Goal: Book appointment/travel/reservation: Book appointment/travel/reservation

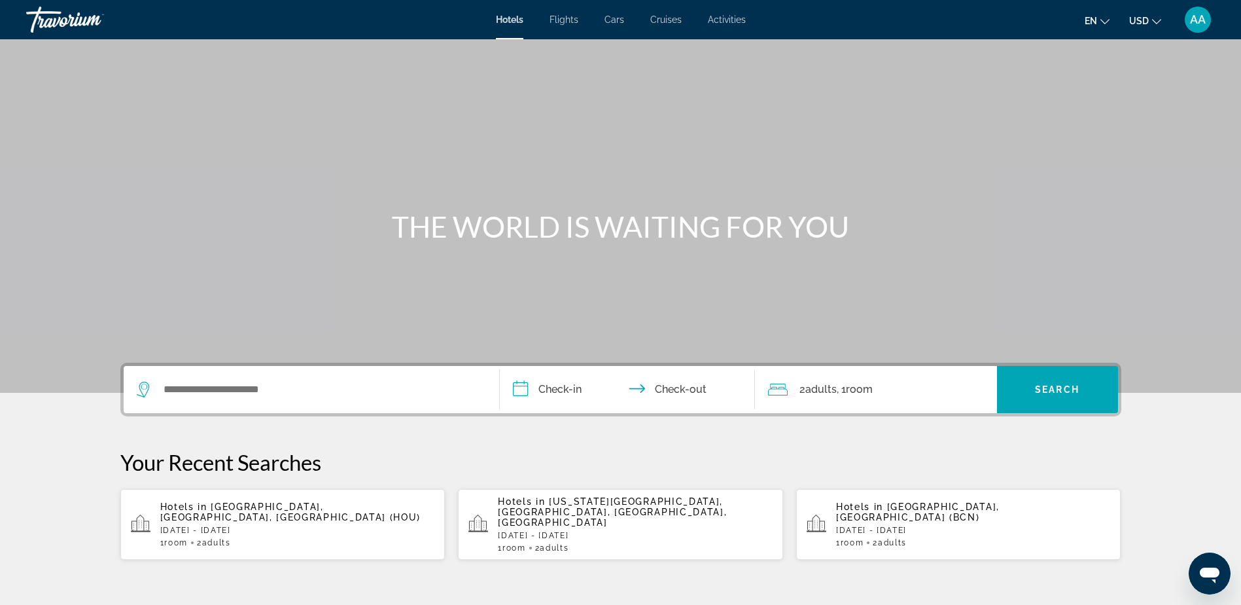
click at [224, 372] on div "Search widget" at bounding box center [311, 389] width 349 height 47
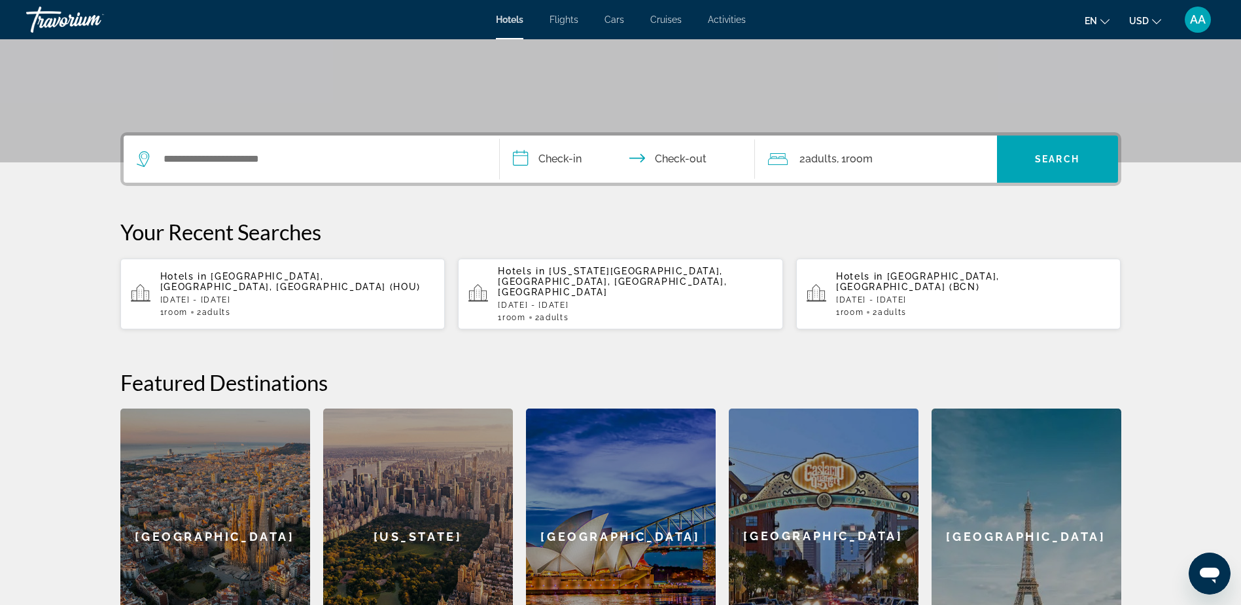
scroll to position [320, 0]
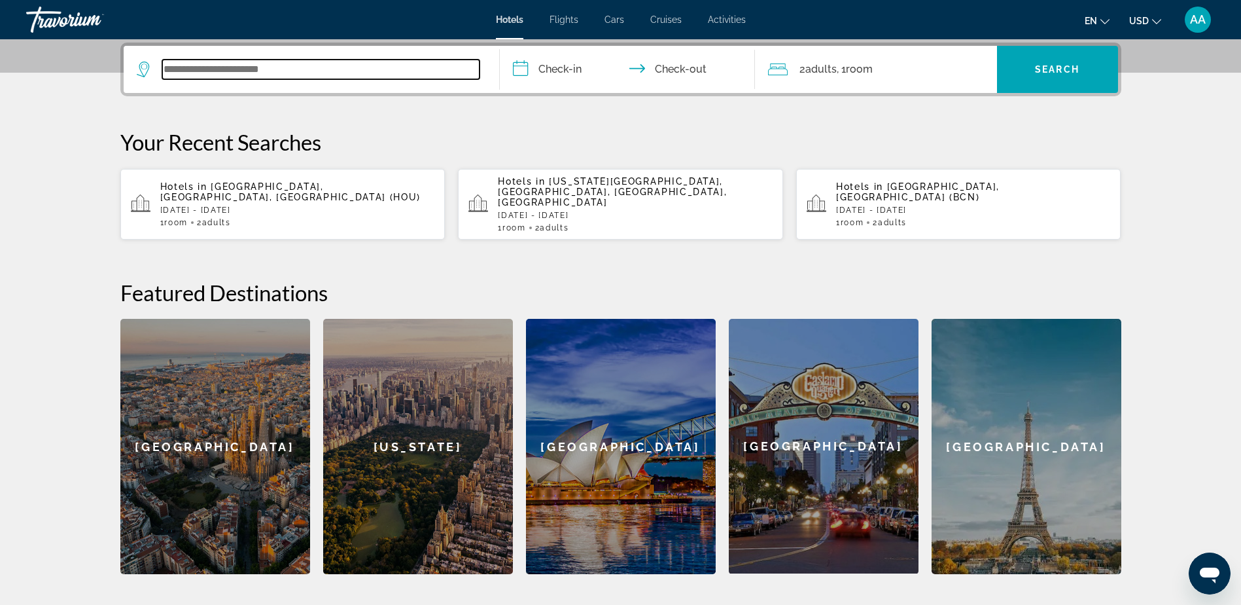
click at [232, 71] on input "Search widget" at bounding box center [320, 70] width 317 height 20
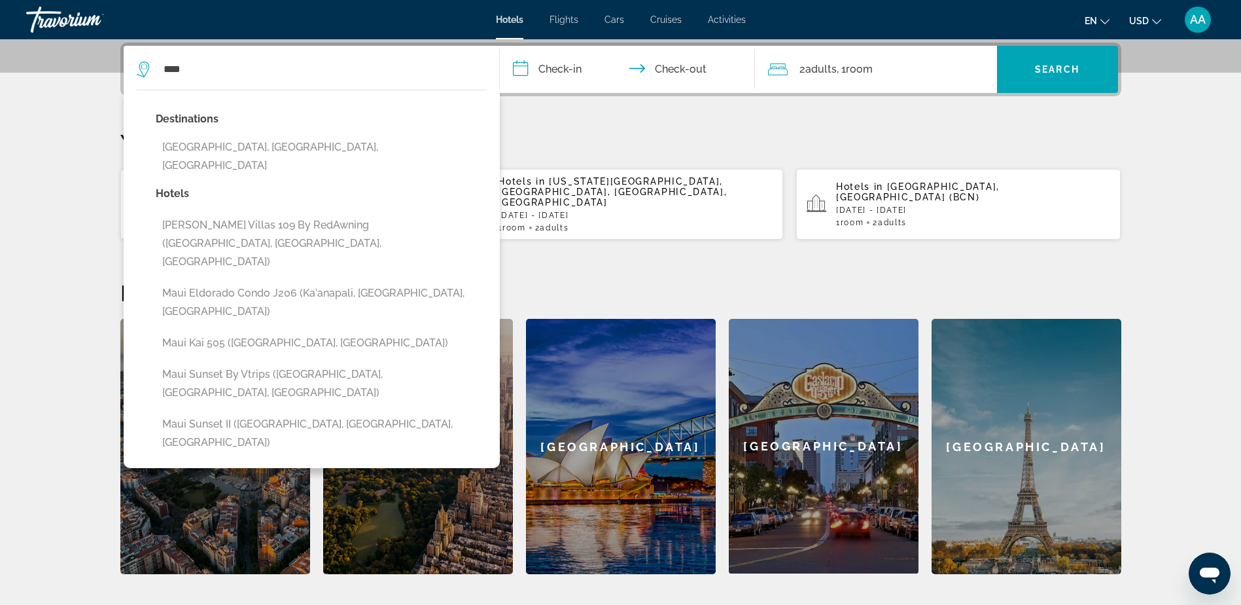
click at [211, 143] on button "Maui Island, HI, United States" at bounding box center [321, 156] width 331 height 43
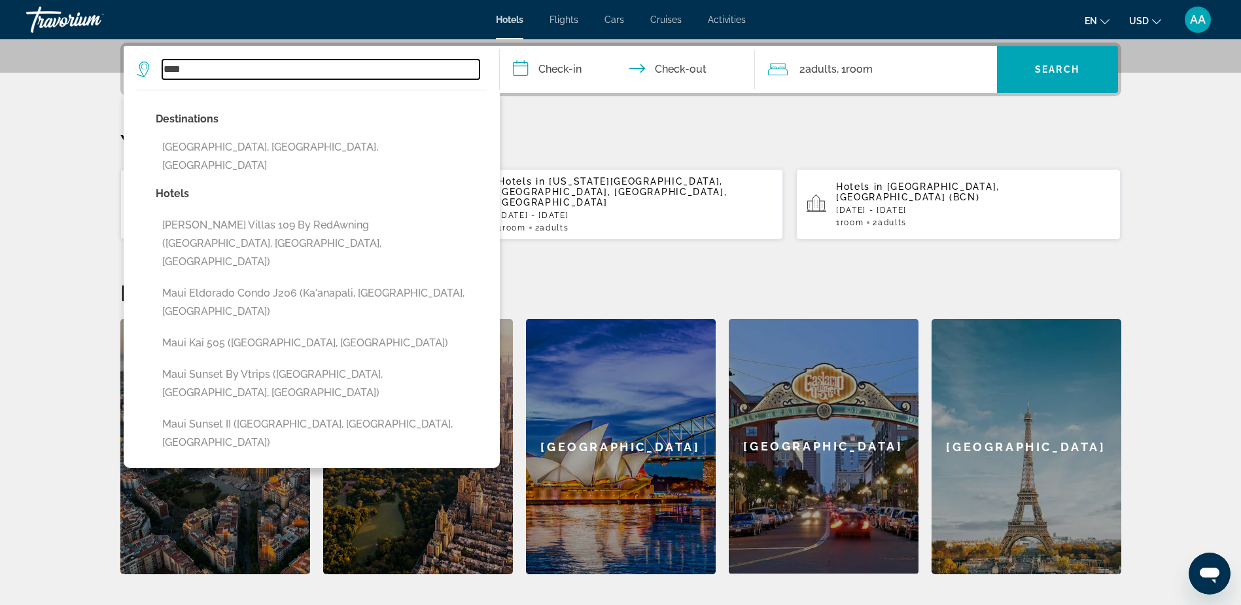
type input "**********"
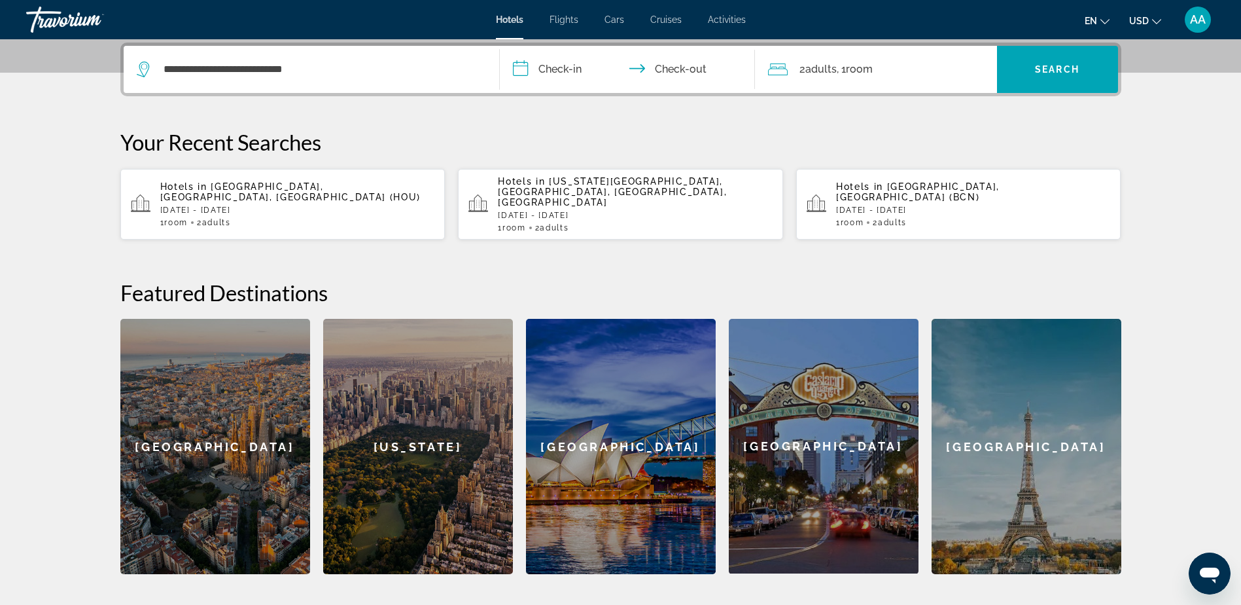
click at [597, 73] on input "**********" at bounding box center [630, 71] width 260 height 51
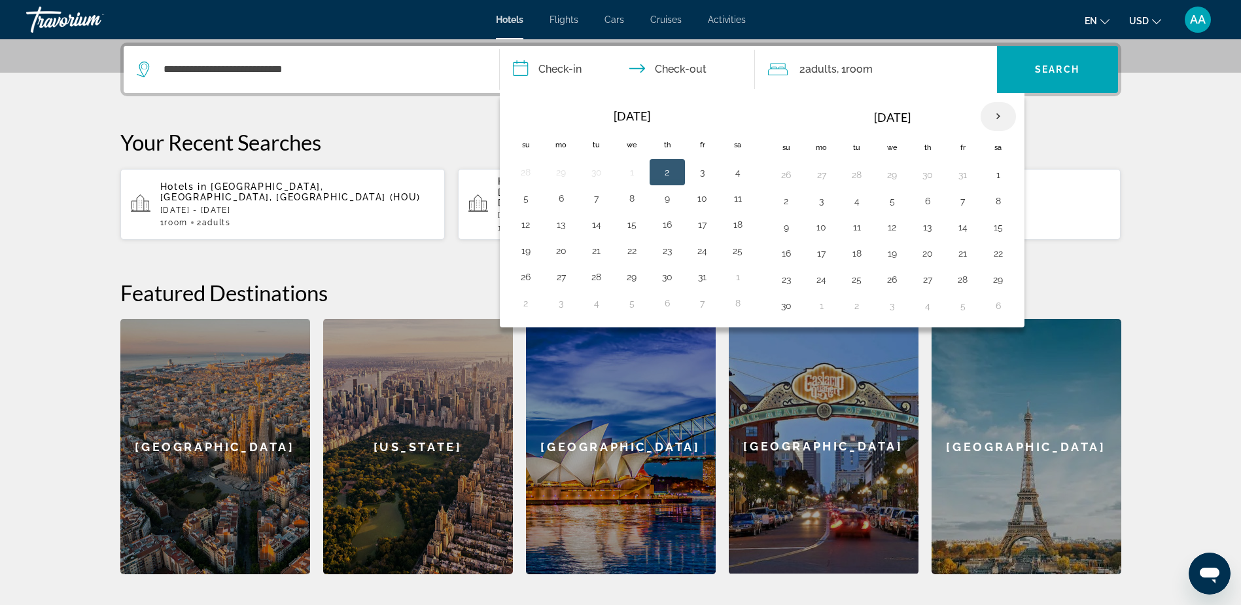
click at [999, 118] on th "Next month" at bounding box center [998, 116] width 35 height 29
click at [847, 203] on button "3" at bounding box center [857, 201] width 21 height 18
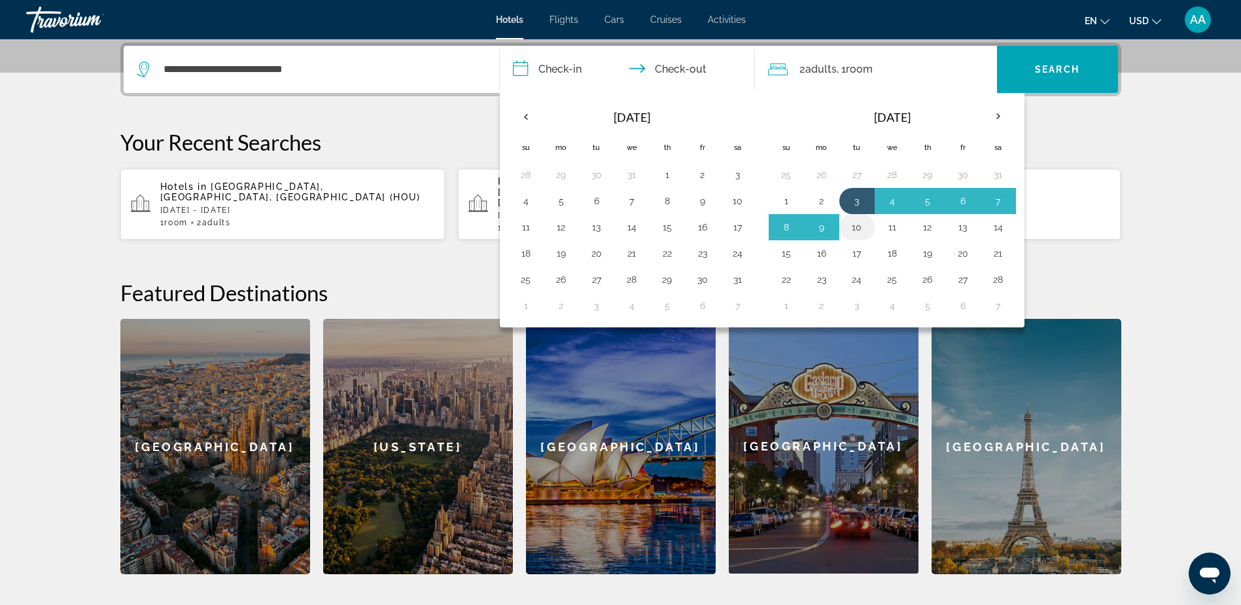
click at [857, 232] on button "10" at bounding box center [857, 227] width 21 height 18
type input "**********"
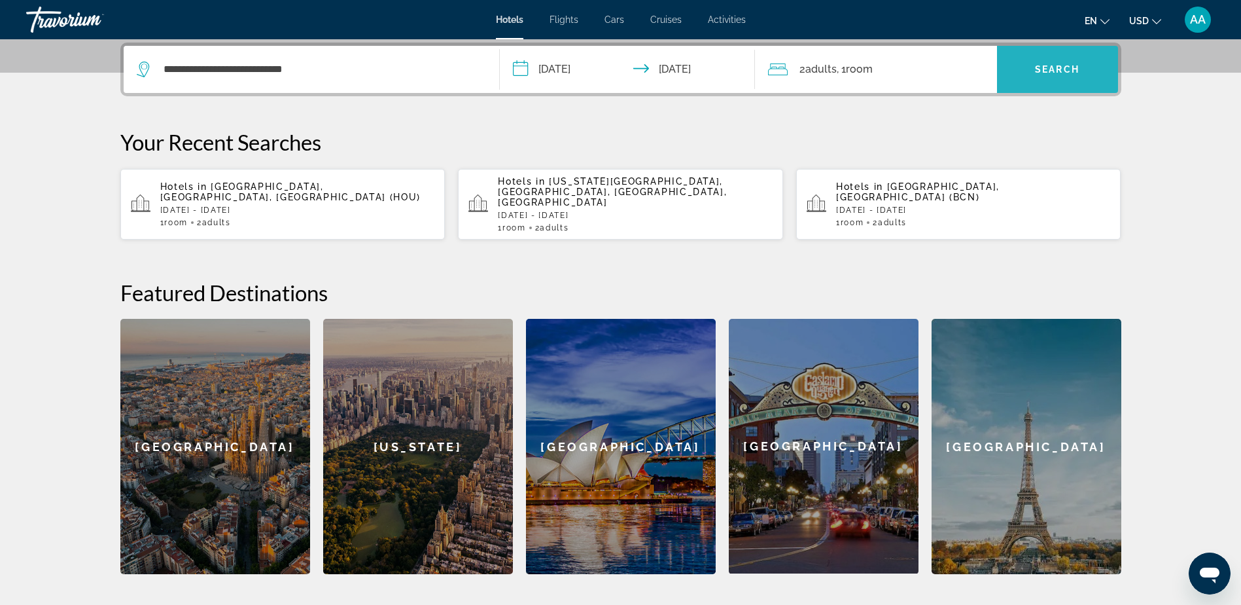
click at [1075, 68] on span "Search" at bounding box center [1057, 69] width 44 height 10
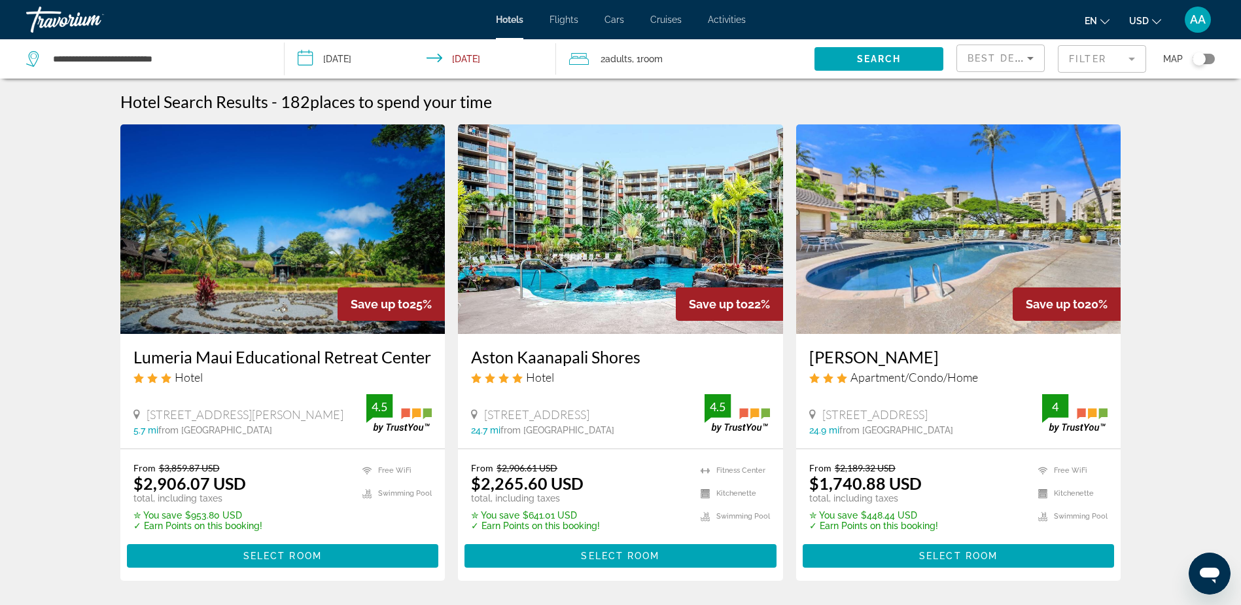
click at [1105, 60] on mat-form-field "Filter" at bounding box center [1102, 58] width 88 height 27
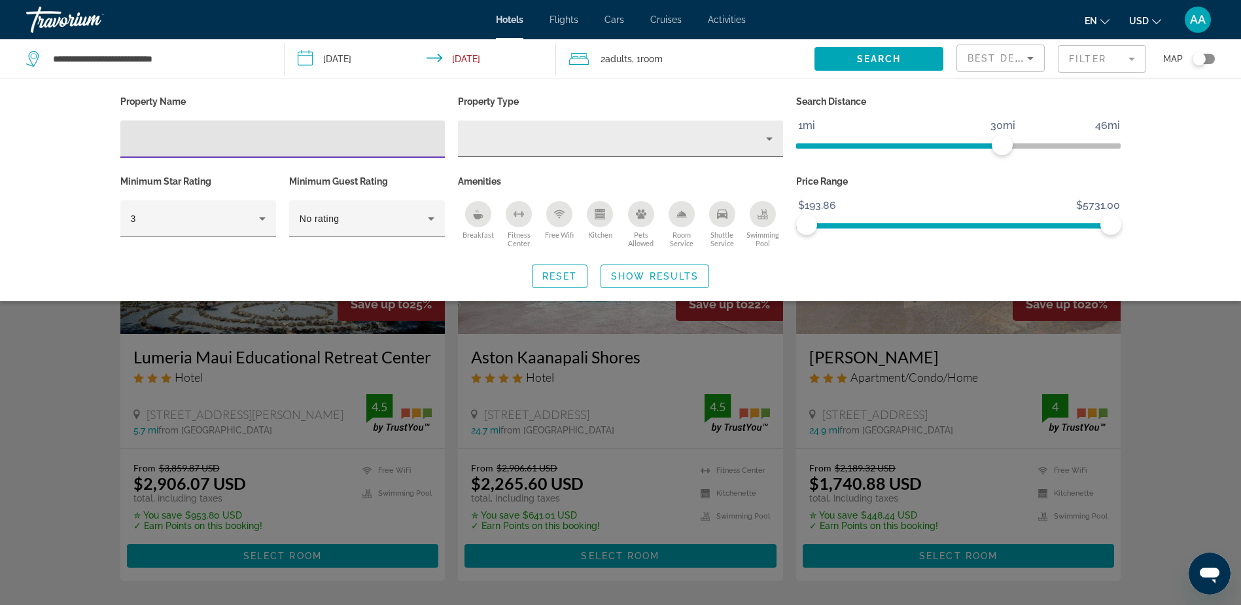
click at [514, 139] on div "Property type" at bounding box center [618, 139] width 298 height 16
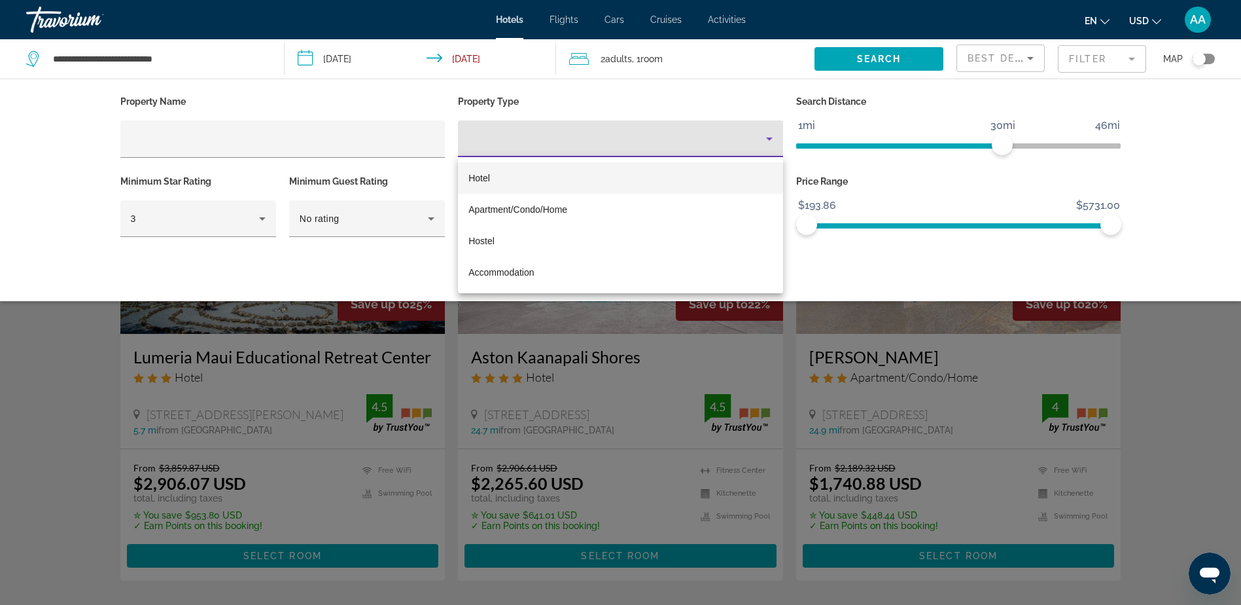
click at [313, 139] on div at bounding box center [620, 302] width 1241 height 605
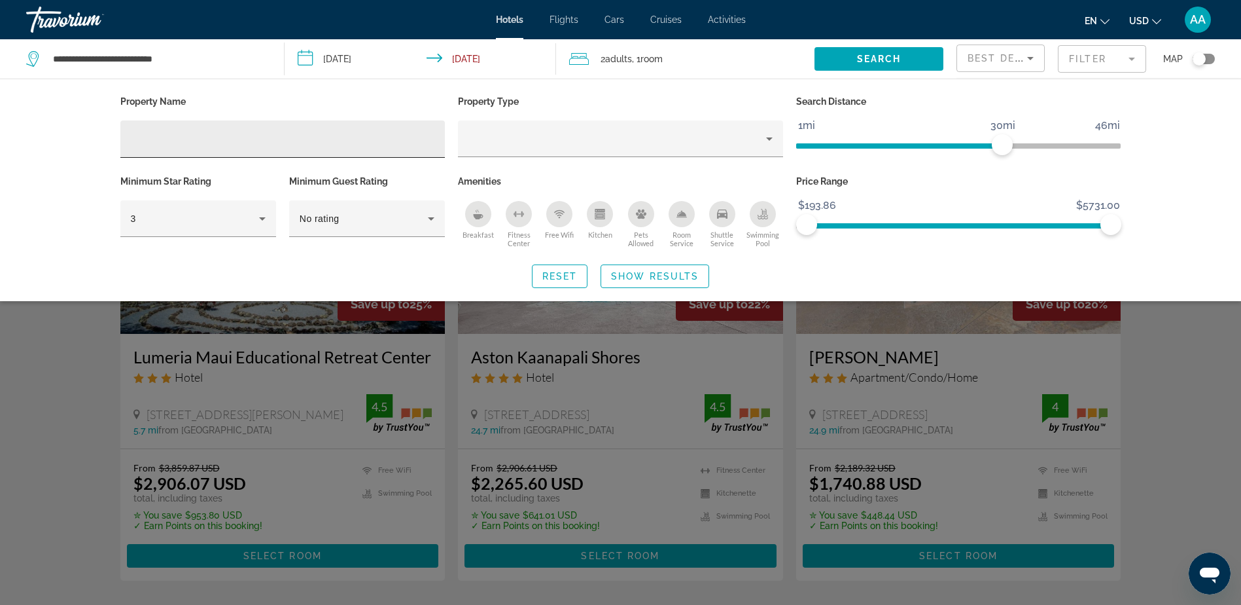
click at [313, 139] on input "Hotel Filters" at bounding box center [283, 140] width 304 height 16
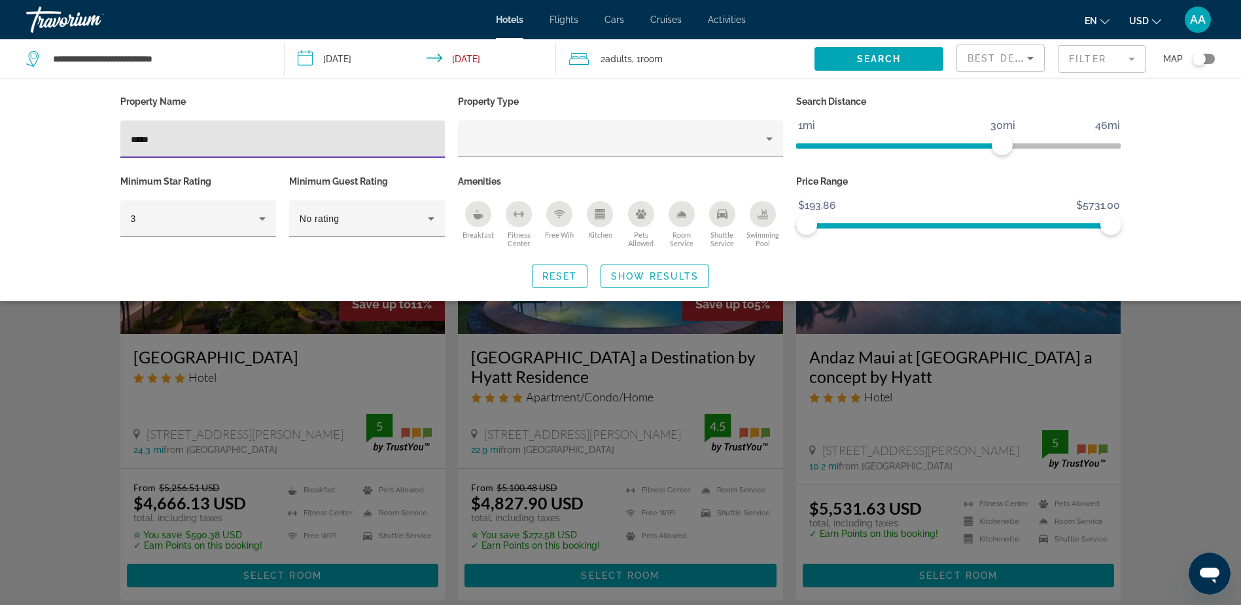
type input "*****"
click at [46, 383] on div "Search widget" at bounding box center [620, 400] width 1241 height 408
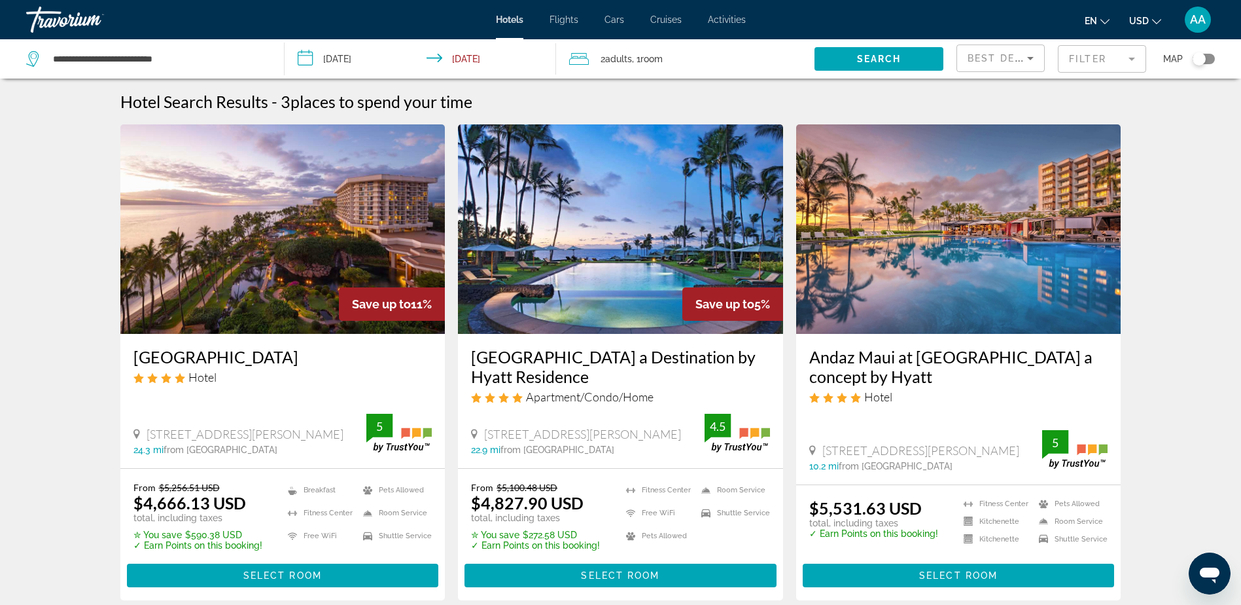
click at [300, 260] on img "Main content" at bounding box center [282, 228] width 325 height 209
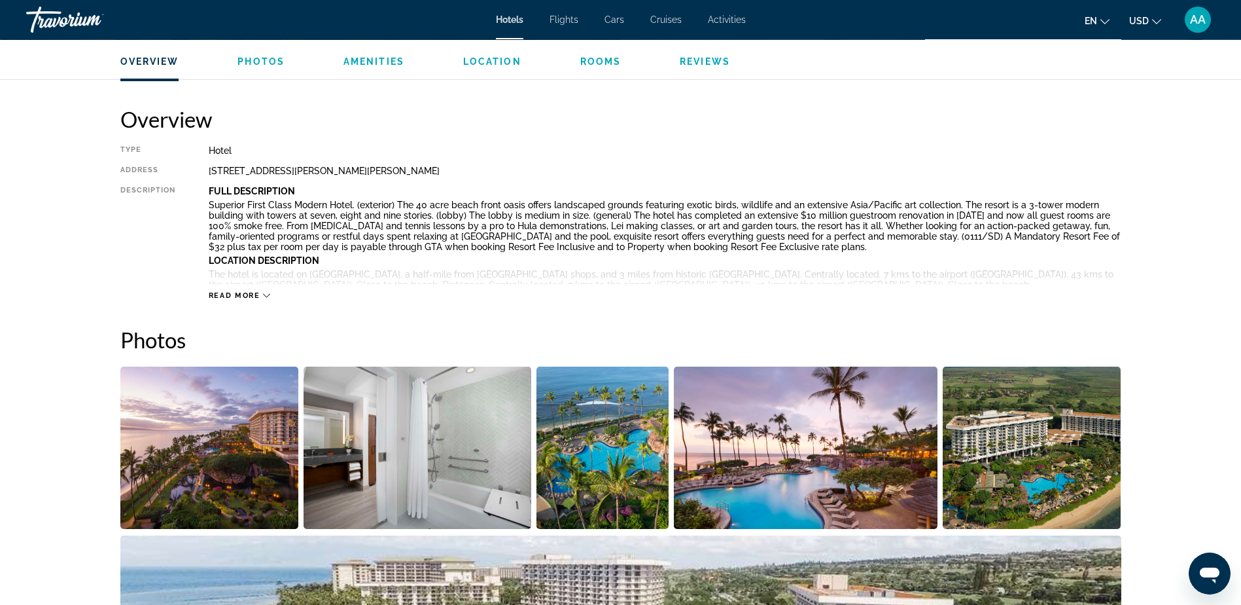
scroll to position [393, 0]
click at [221, 438] on img "Open full-screen image slider" at bounding box center [209, 447] width 179 height 162
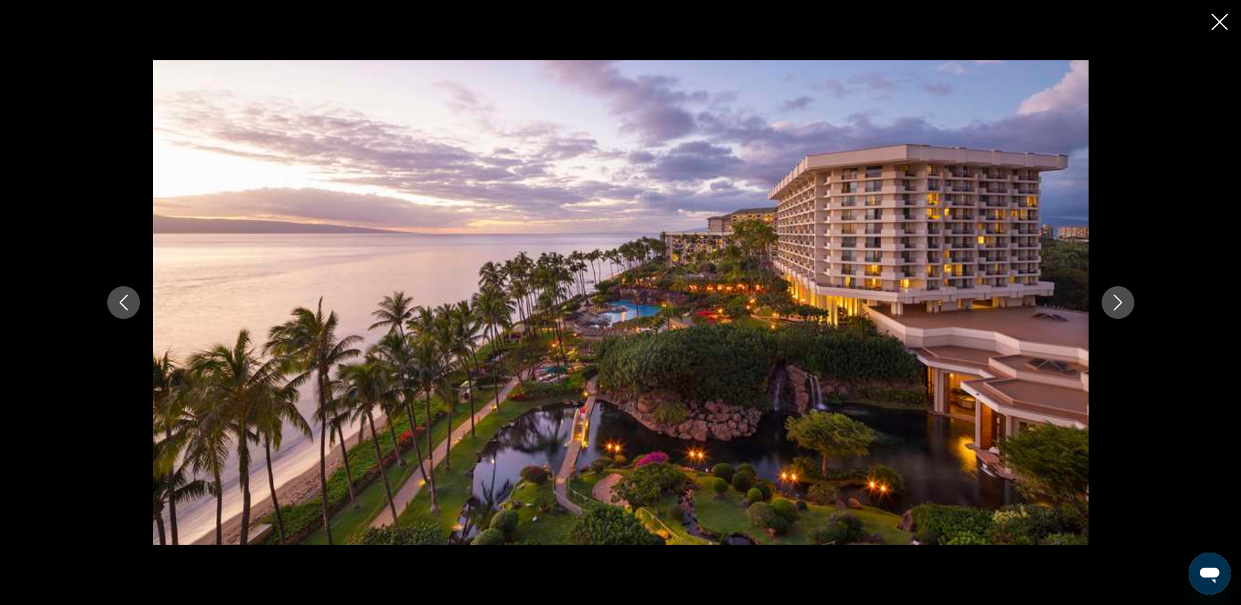
click at [1114, 303] on icon "Next image" at bounding box center [1119, 302] width 16 height 16
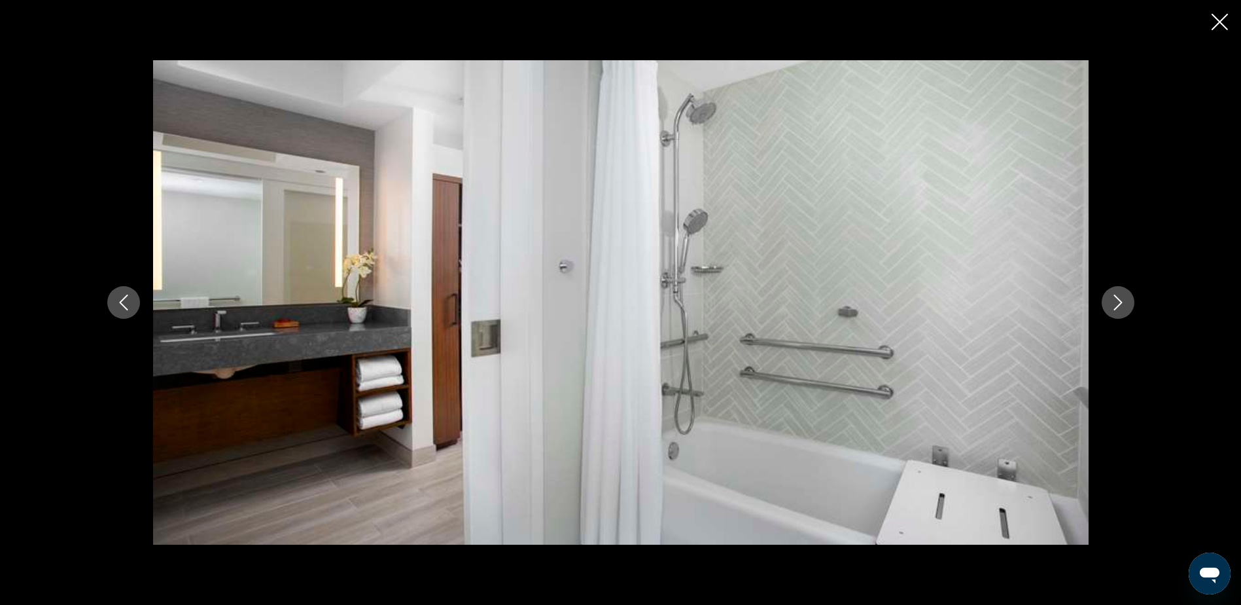
click at [1114, 303] on icon "Next image" at bounding box center [1119, 302] width 16 height 16
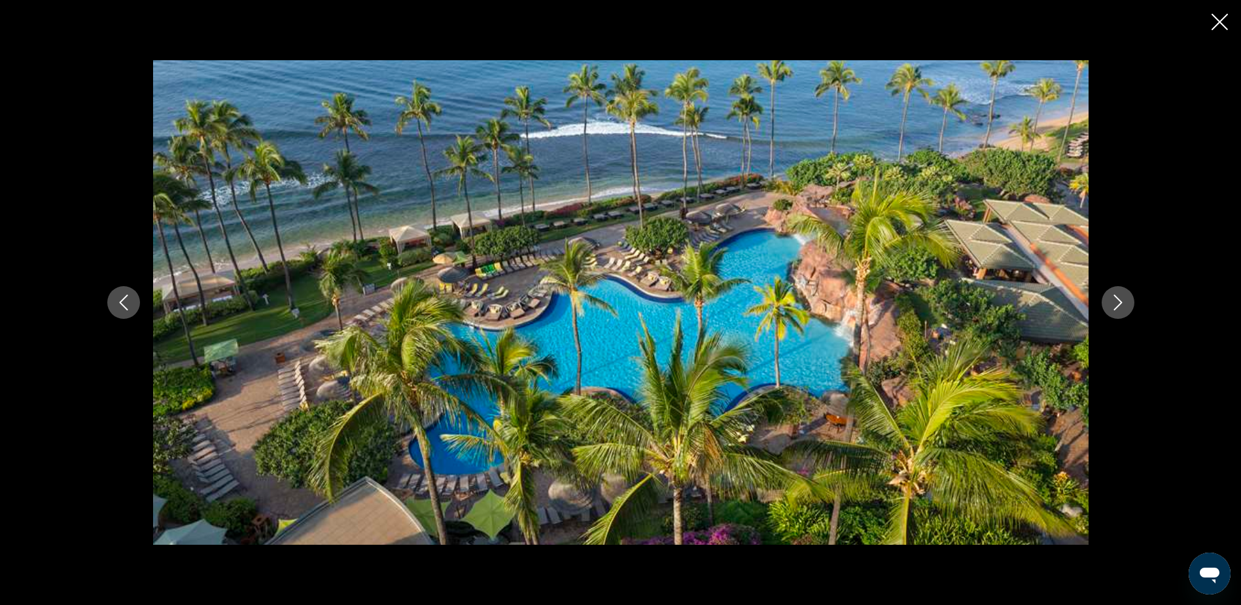
click at [1114, 303] on icon "Next image" at bounding box center [1119, 302] width 16 height 16
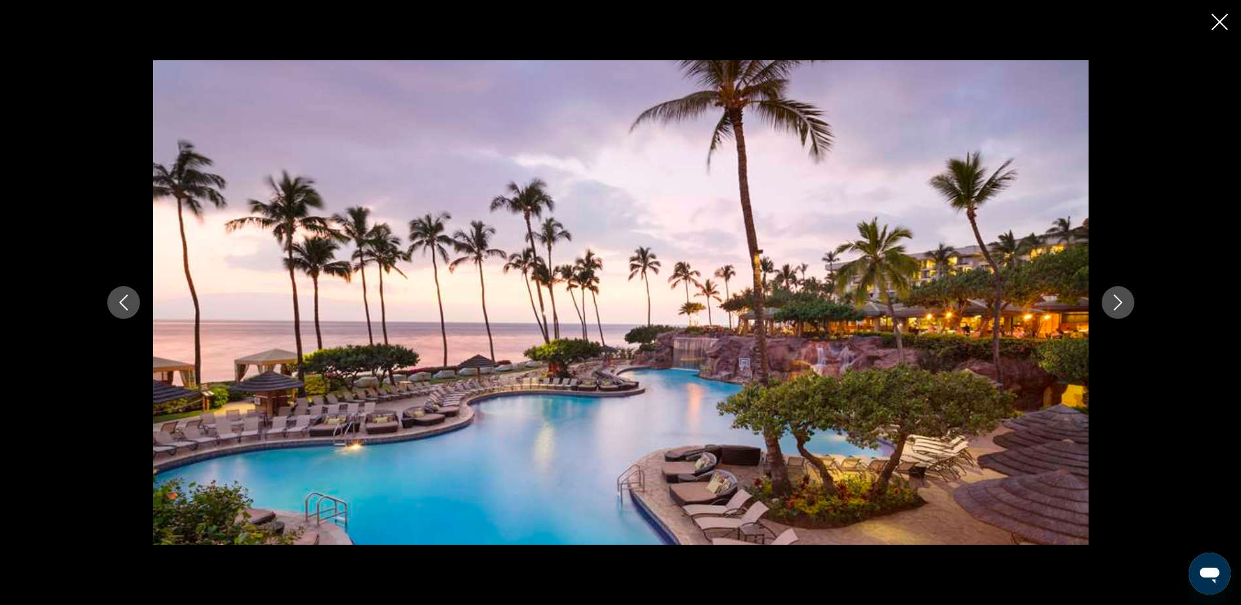
click at [1114, 303] on icon "Next image" at bounding box center [1119, 302] width 16 height 16
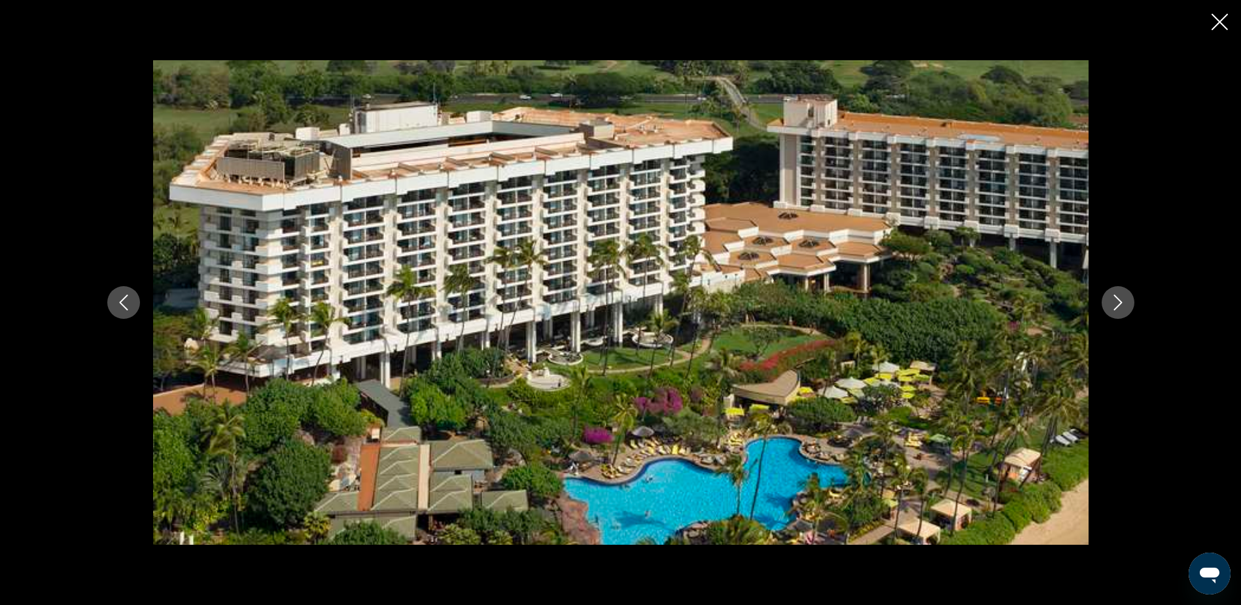
click at [1114, 303] on icon "Next image" at bounding box center [1119, 302] width 16 height 16
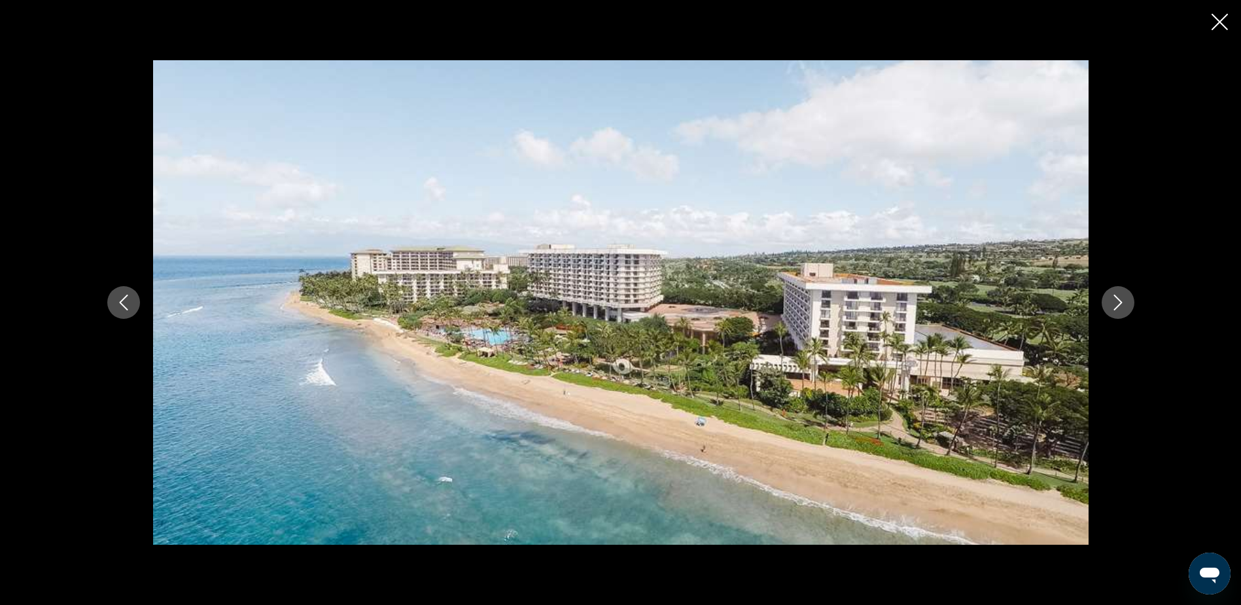
click at [1114, 303] on icon "Next image" at bounding box center [1119, 302] width 16 height 16
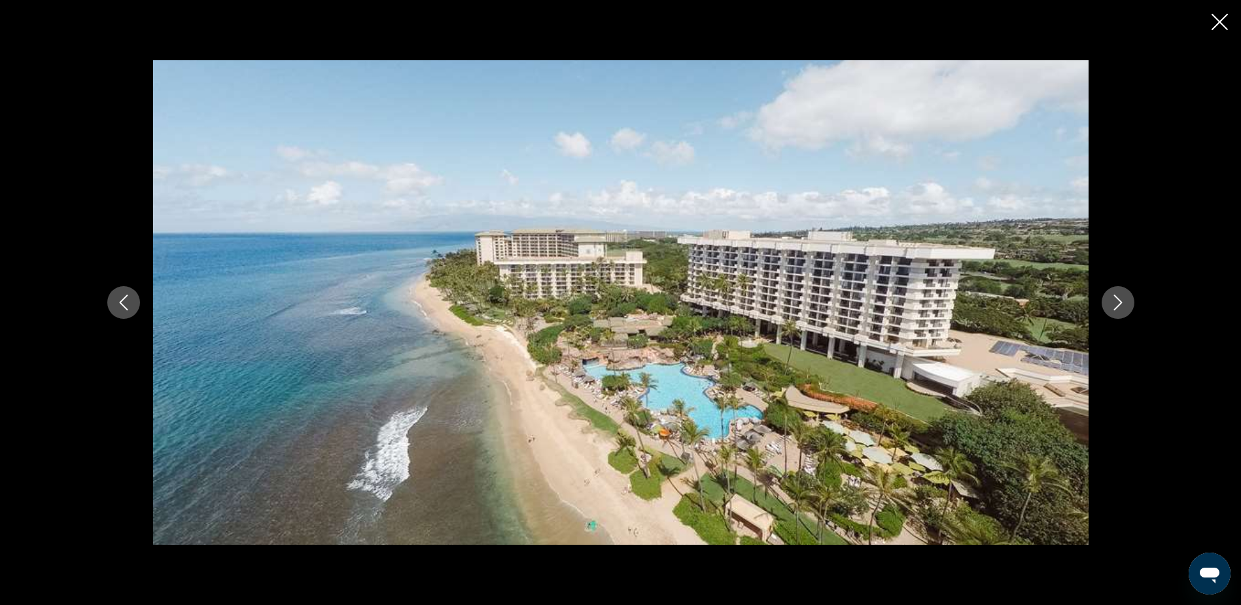
click at [1114, 303] on icon "Next image" at bounding box center [1119, 302] width 16 height 16
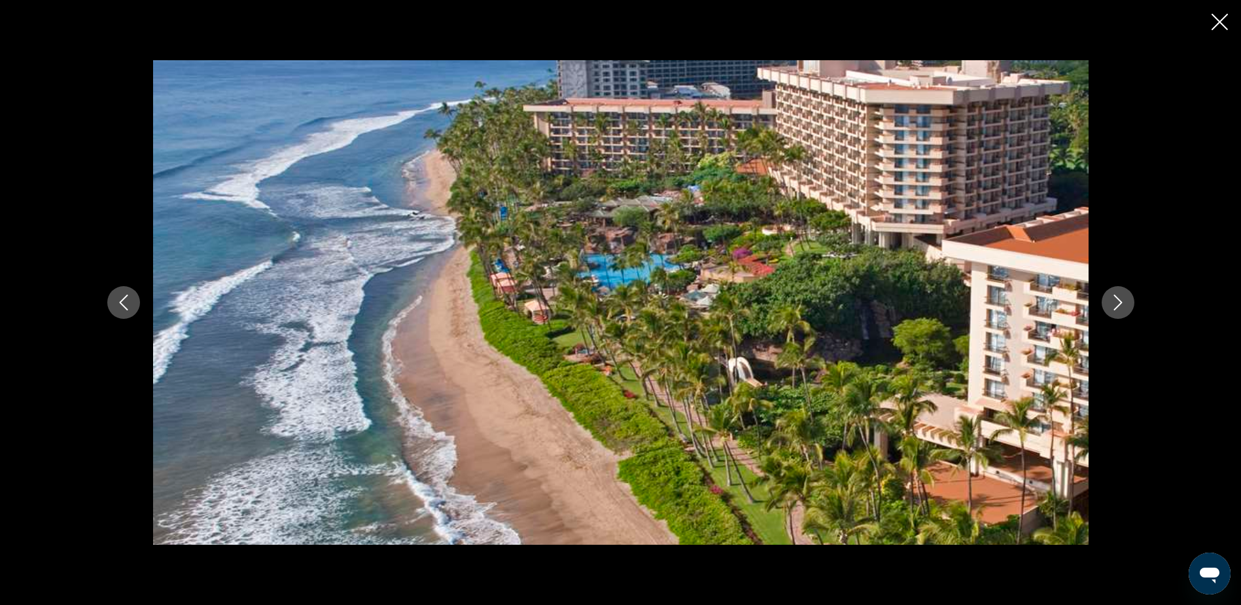
click at [1114, 303] on icon "Next image" at bounding box center [1119, 302] width 16 height 16
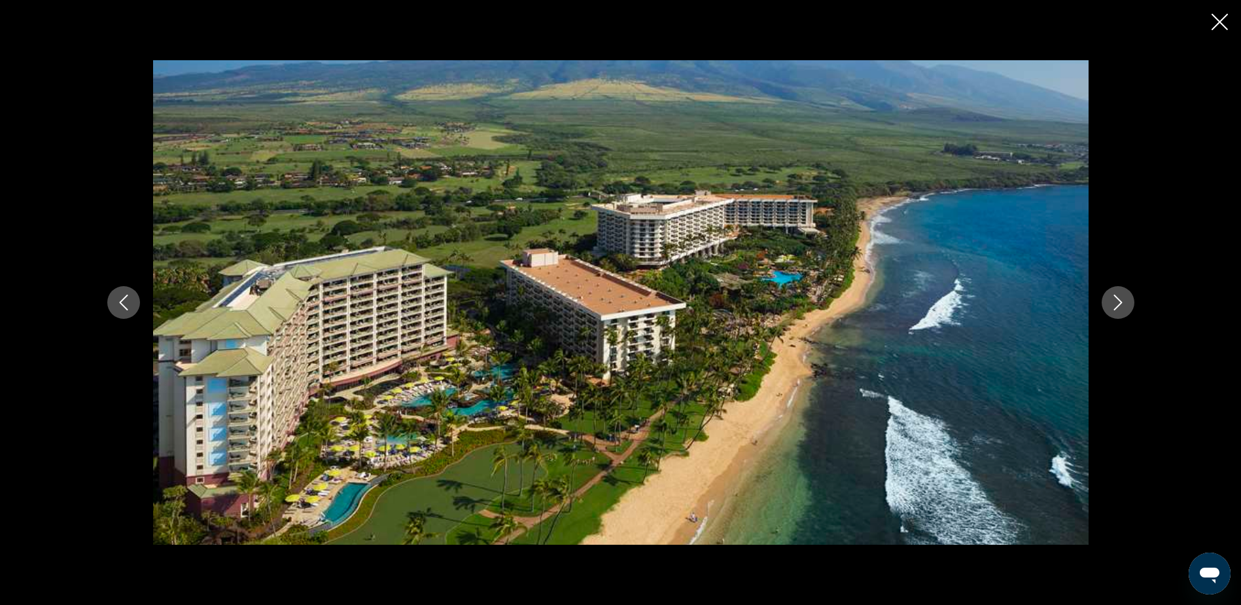
click at [1114, 303] on icon "Next image" at bounding box center [1119, 302] width 16 height 16
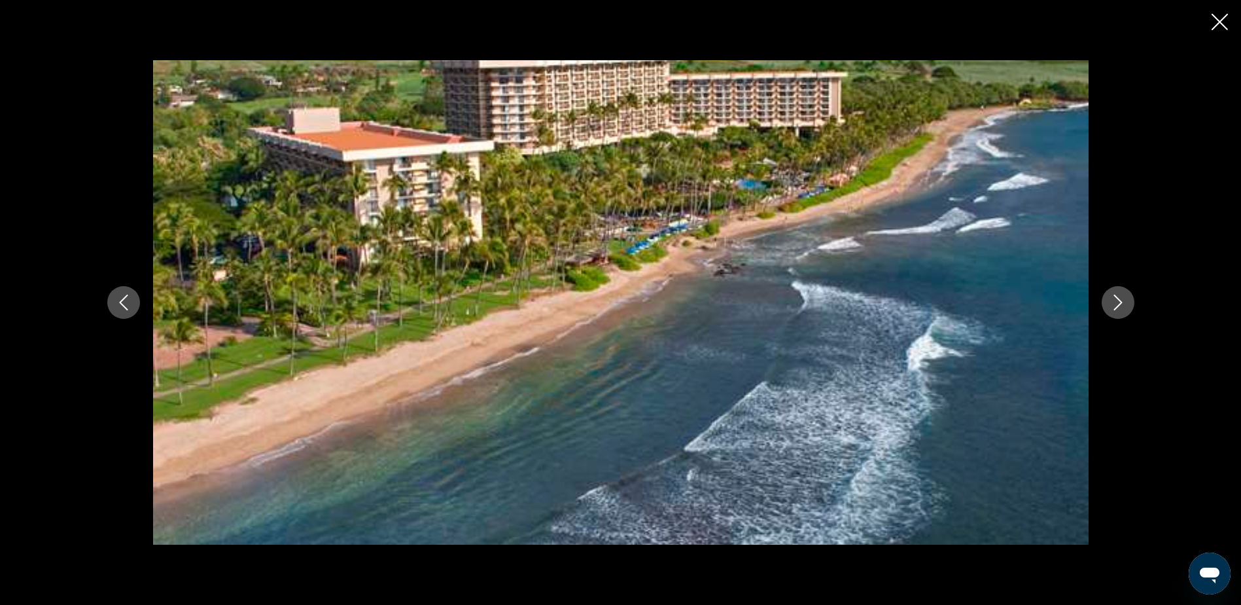
click at [1114, 303] on icon "Next image" at bounding box center [1119, 302] width 16 height 16
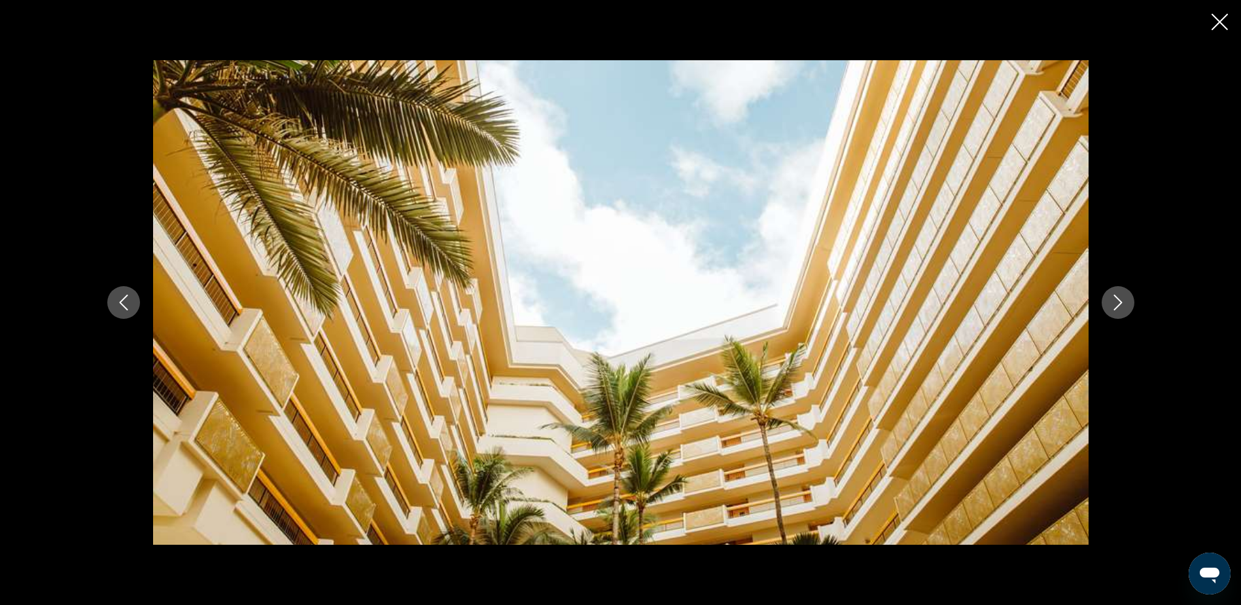
click at [1114, 303] on icon "Next image" at bounding box center [1119, 302] width 16 height 16
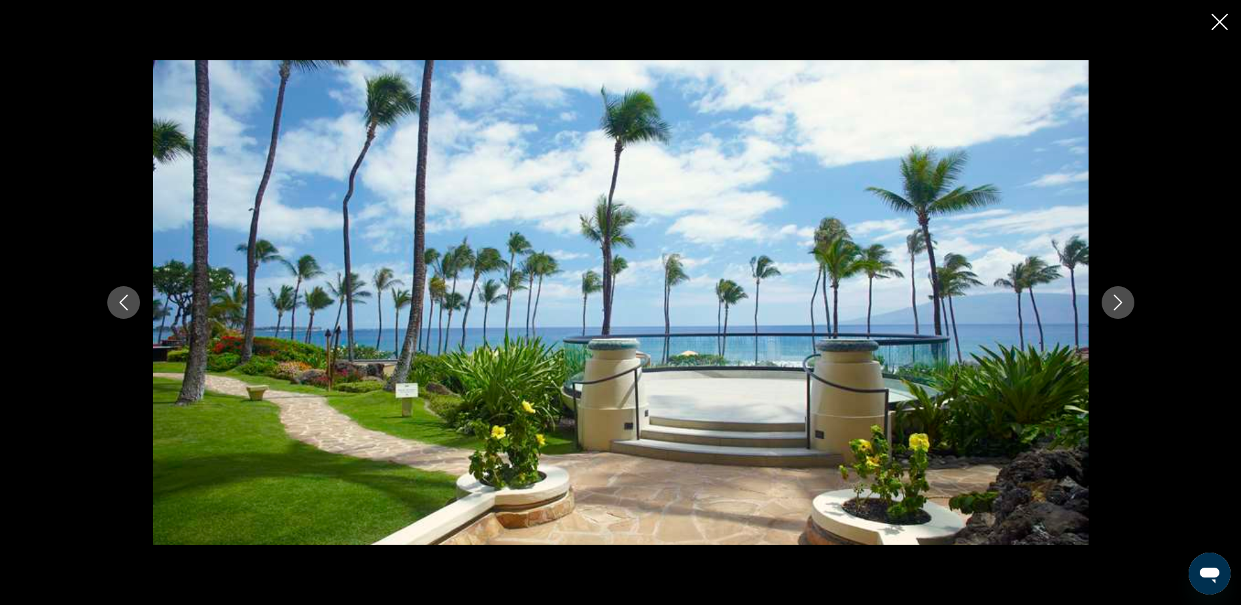
click at [1114, 303] on icon "Next image" at bounding box center [1119, 302] width 16 height 16
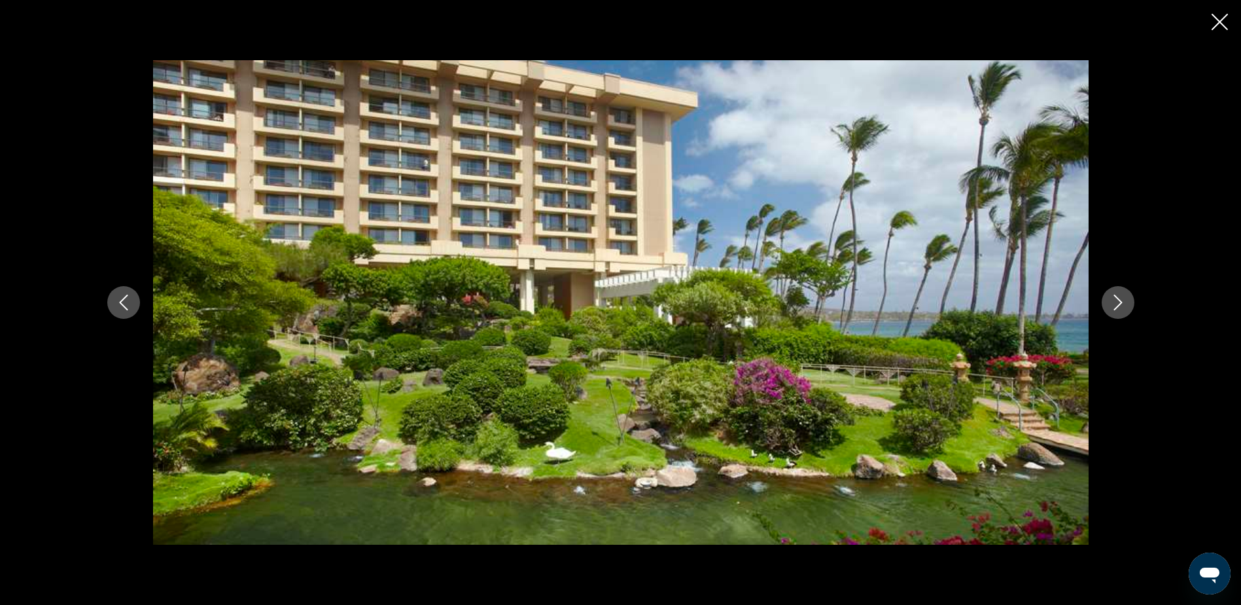
click at [1114, 303] on icon "Next image" at bounding box center [1119, 302] width 16 height 16
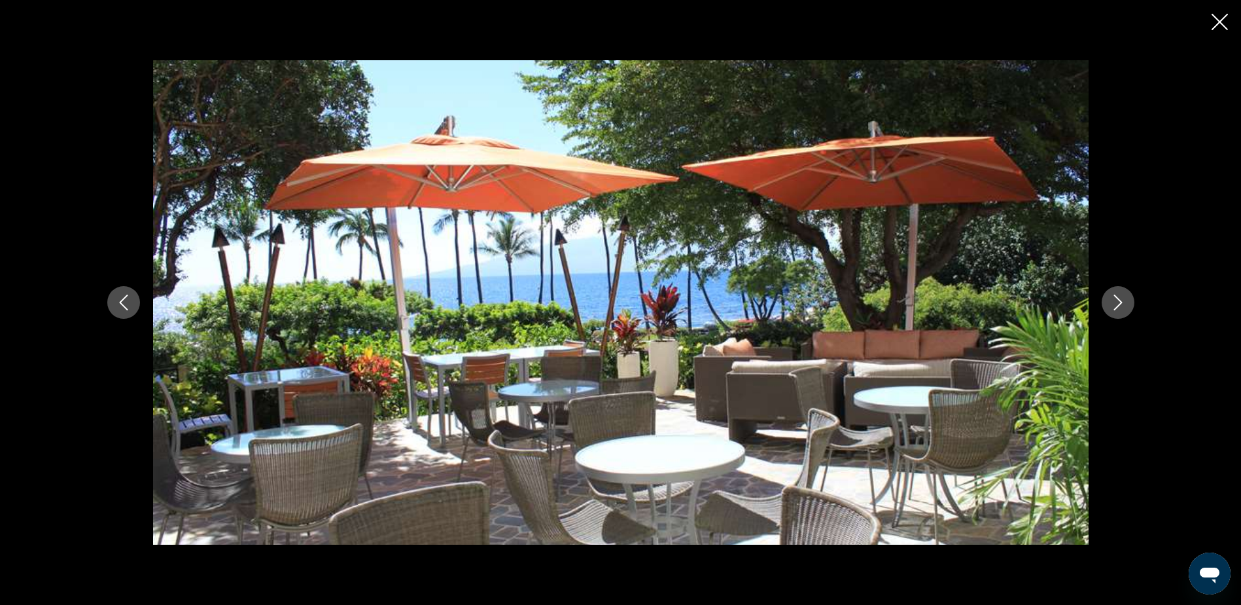
click at [1114, 303] on icon "Next image" at bounding box center [1119, 302] width 16 height 16
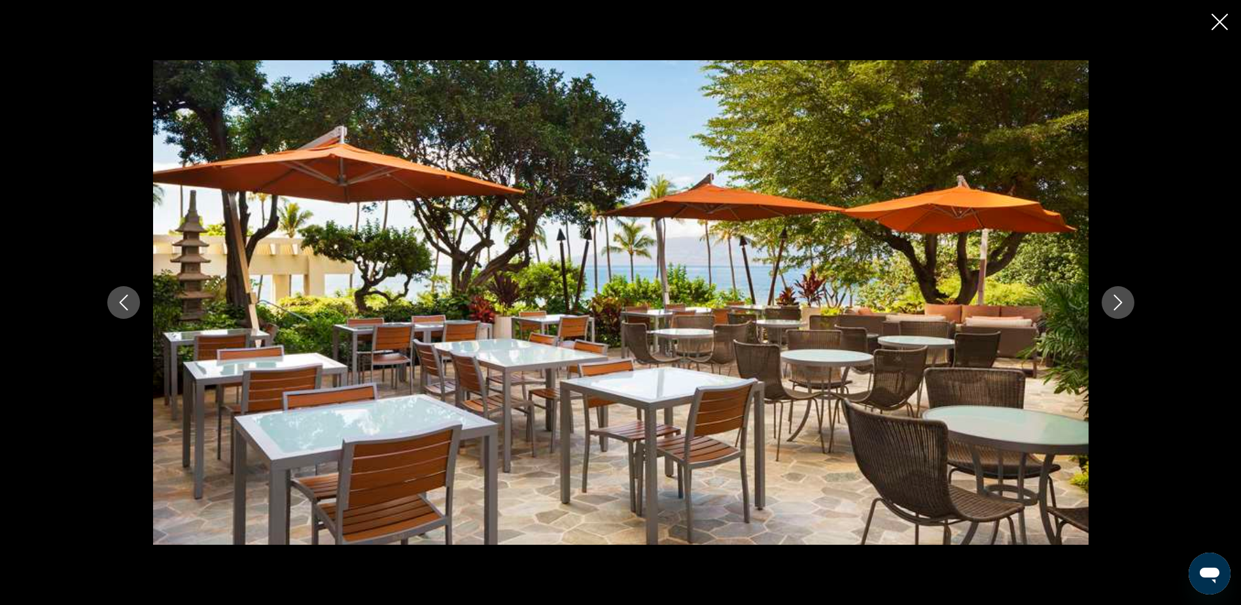
click at [1222, 15] on icon "Close slideshow" at bounding box center [1220, 22] width 16 height 16
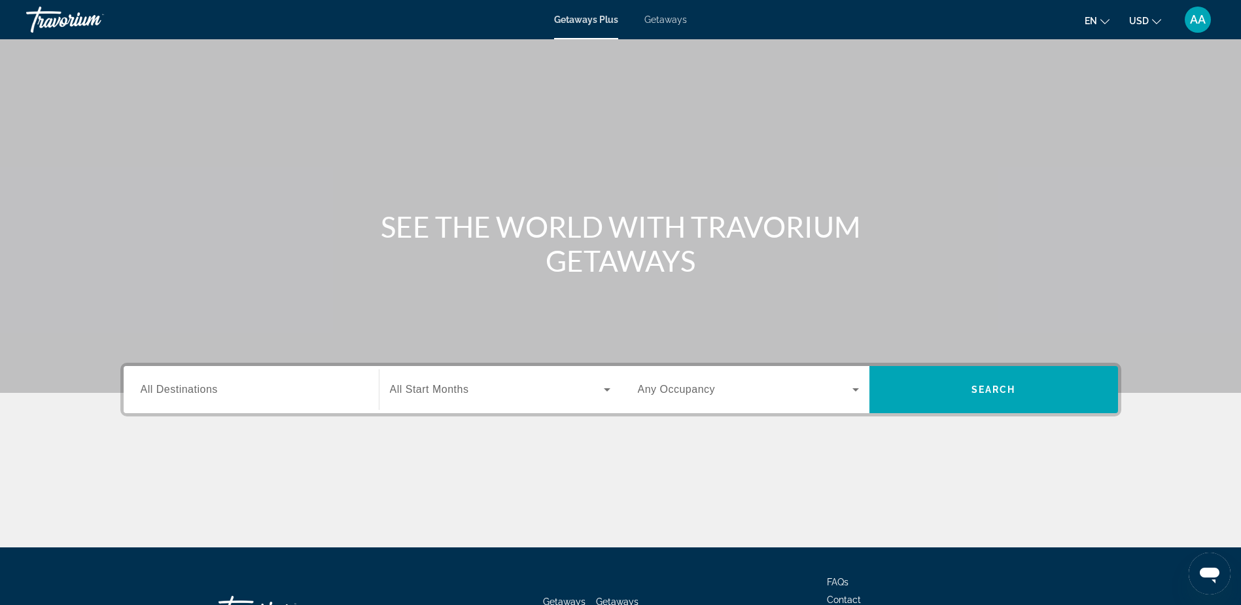
click at [228, 378] on div "Search widget" at bounding box center [251, 389] width 221 height 37
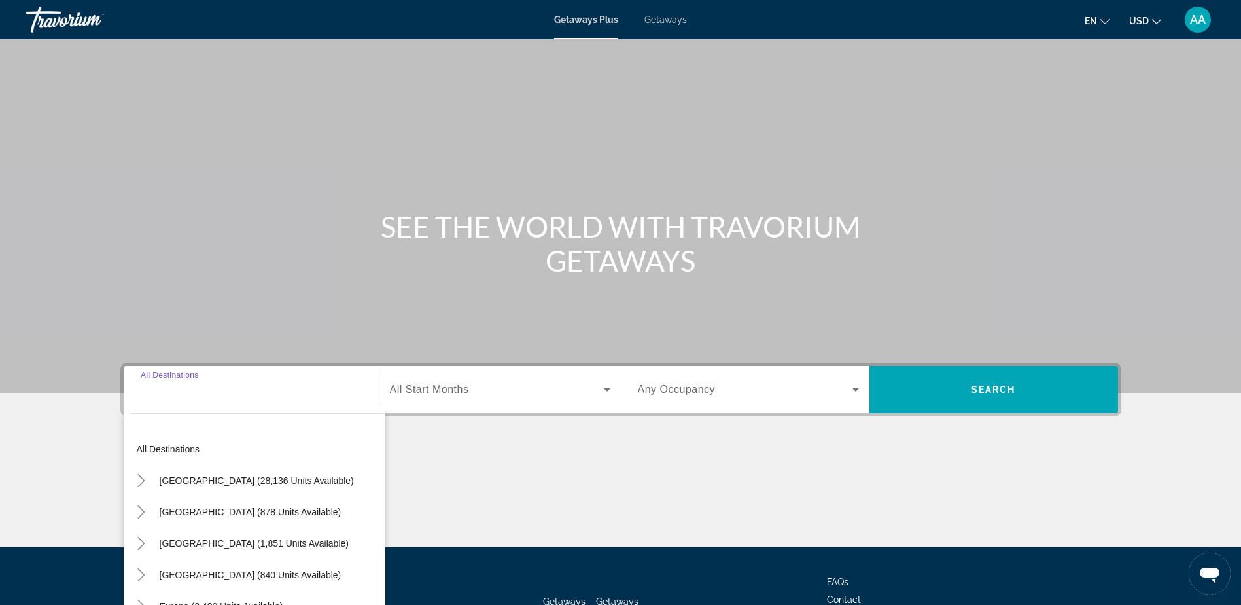
scroll to position [103, 0]
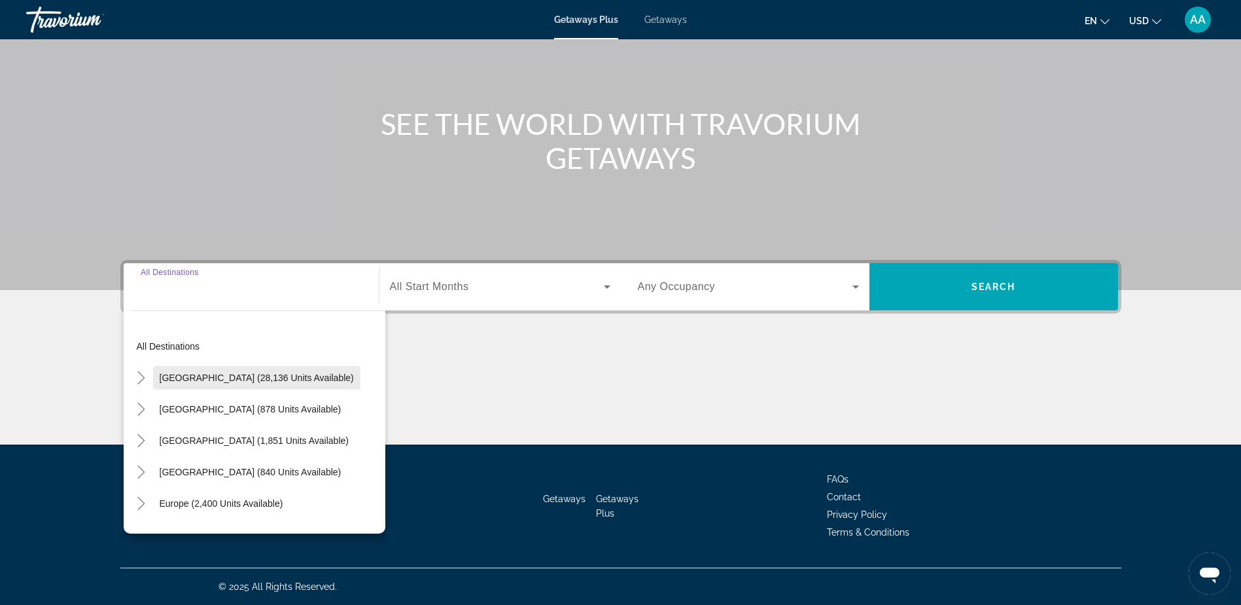
click at [235, 374] on span "[GEOGRAPHIC_DATA] (28,136 units available)" at bounding box center [257, 377] width 194 height 10
type input "**********"
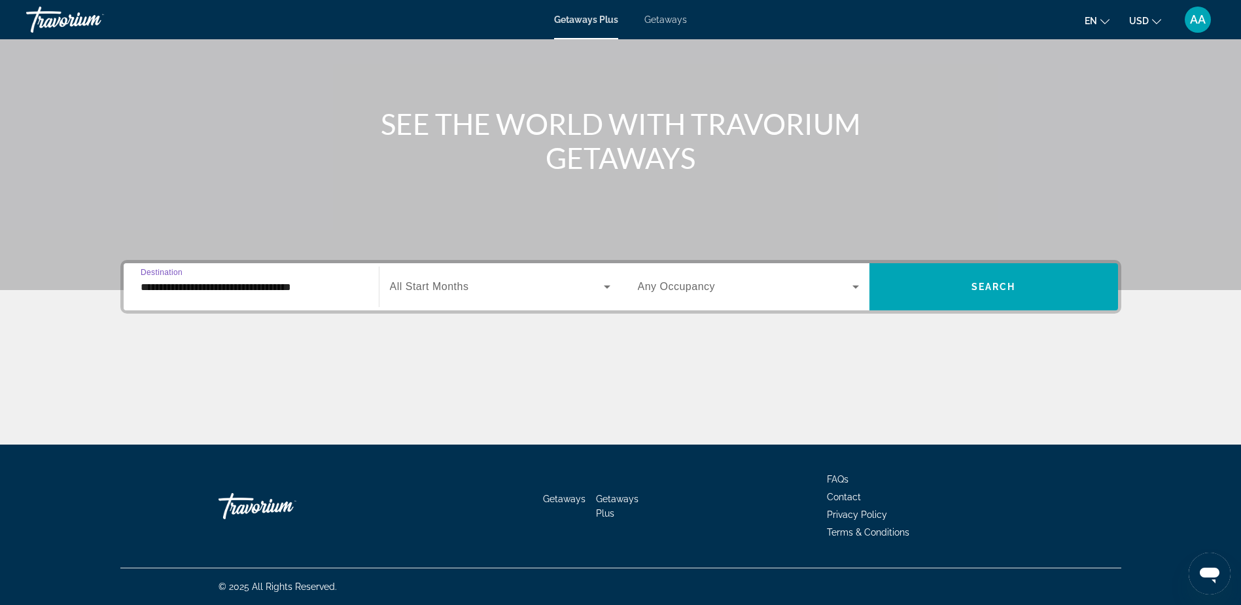
click at [209, 285] on input "**********" at bounding box center [251, 287] width 221 height 16
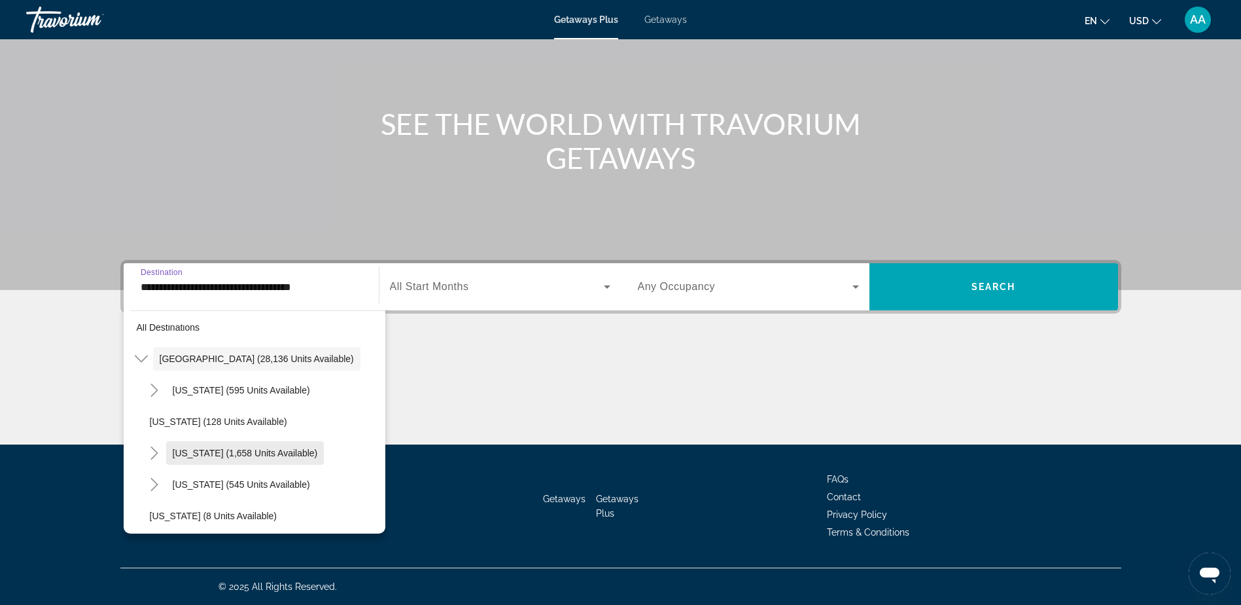
scroll to position [0, 0]
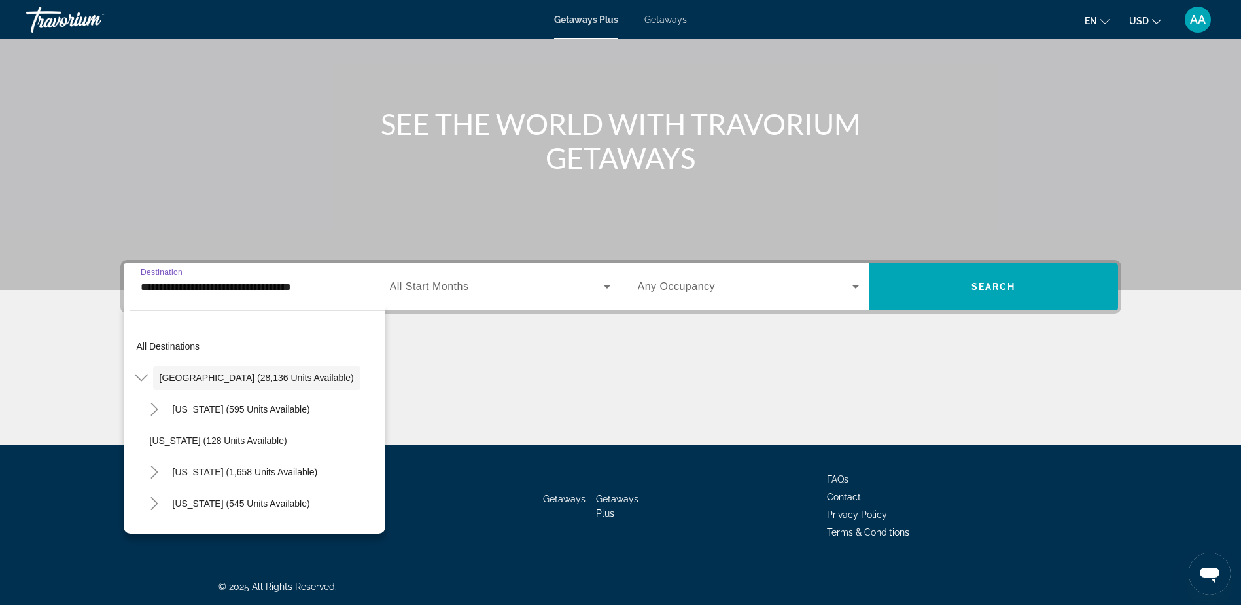
click at [658, 26] on div "Getaways Plus Getaways en English Español Français Italiano Português русский U…" at bounding box center [620, 20] width 1241 height 34
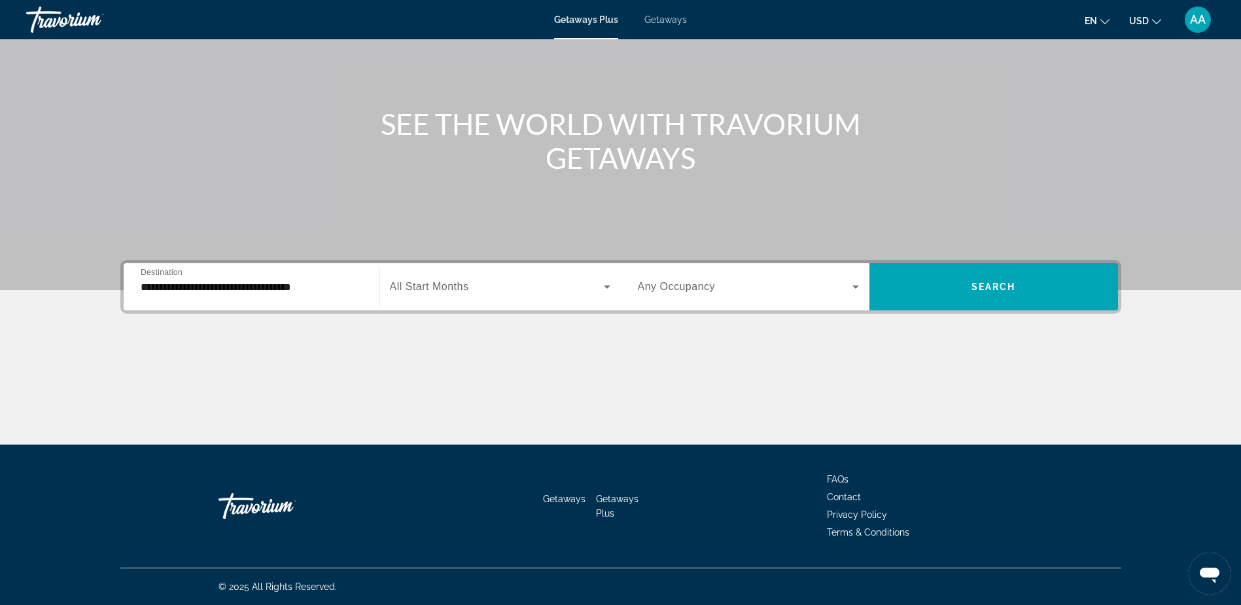
click at [658, 16] on span "Getaways" at bounding box center [666, 19] width 43 height 10
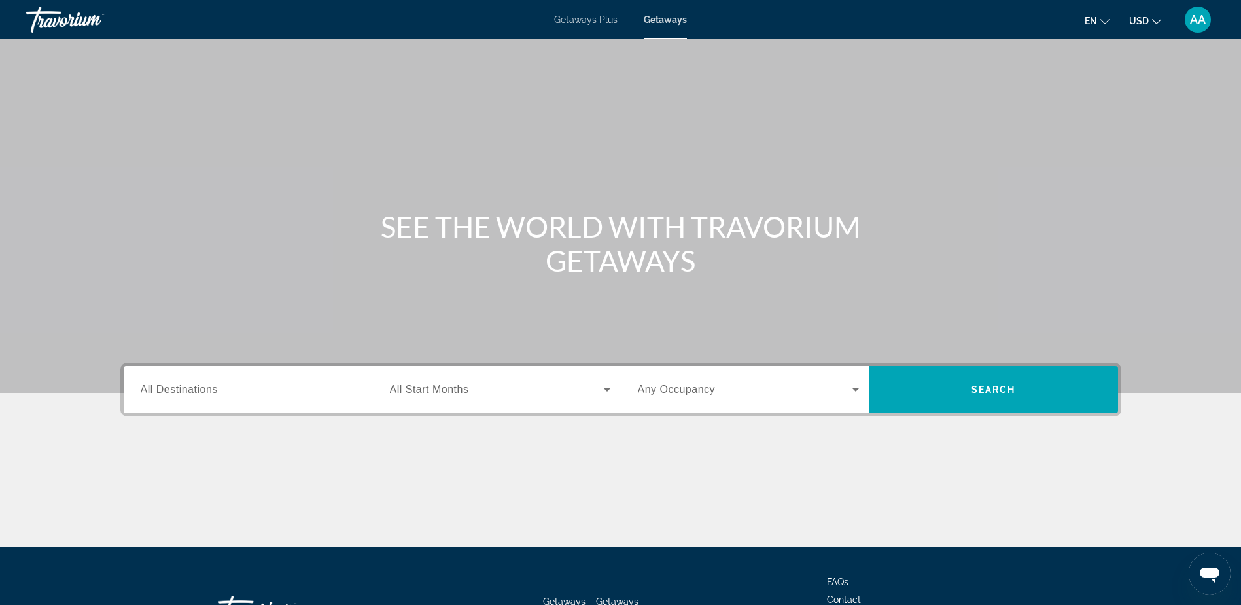
click at [217, 391] on span "All Destinations" at bounding box center [179, 388] width 77 height 11
click at [217, 391] on input "Destination All Destinations" at bounding box center [251, 390] width 221 height 16
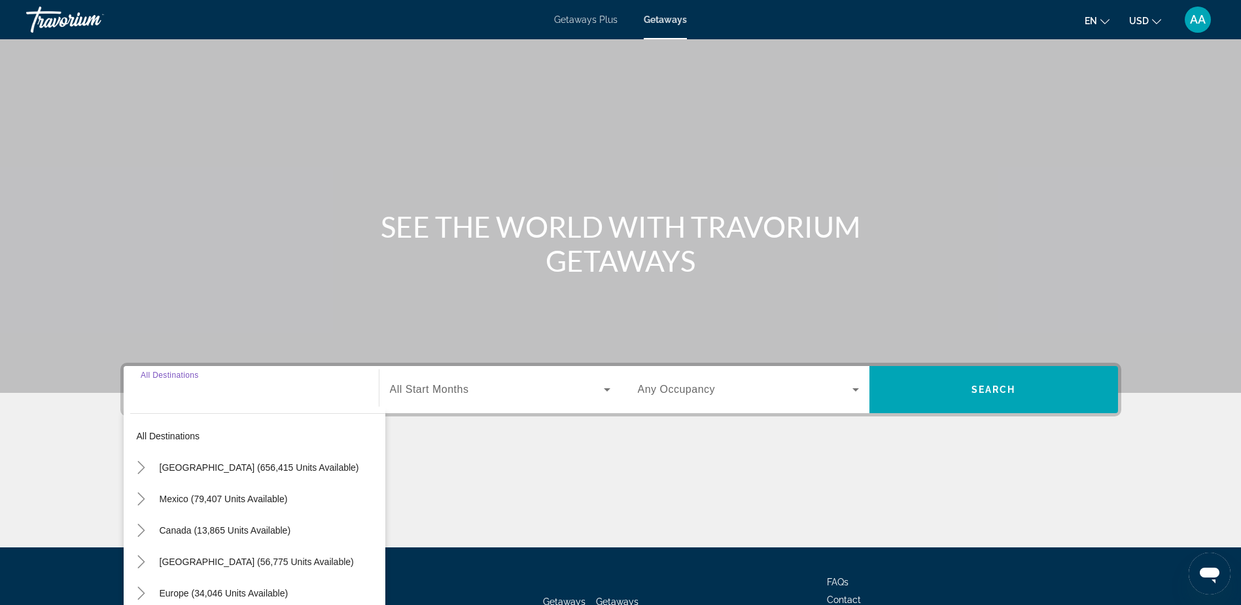
scroll to position [103, 0]
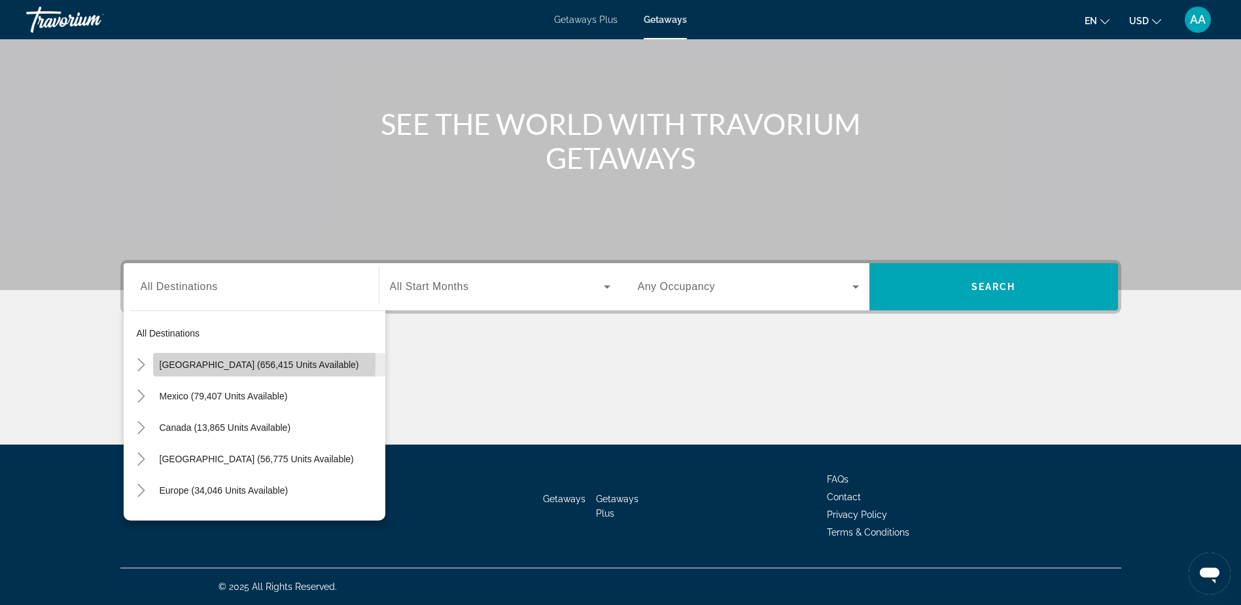
click at [189, 362] on span "[GEOGRAPHIC_DATA] (656,415 units available)" at bounding box center [260, 364] width 200 height 10
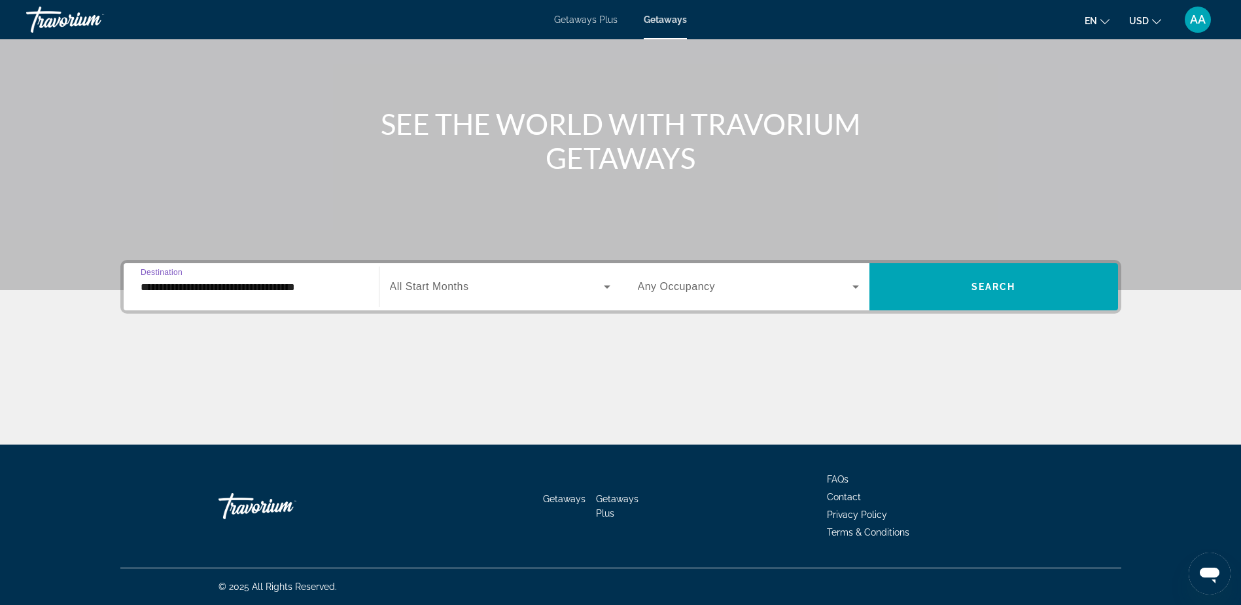
click at [209, 284] on input "**********" at bounding box center [251, 287] width 221 height 16
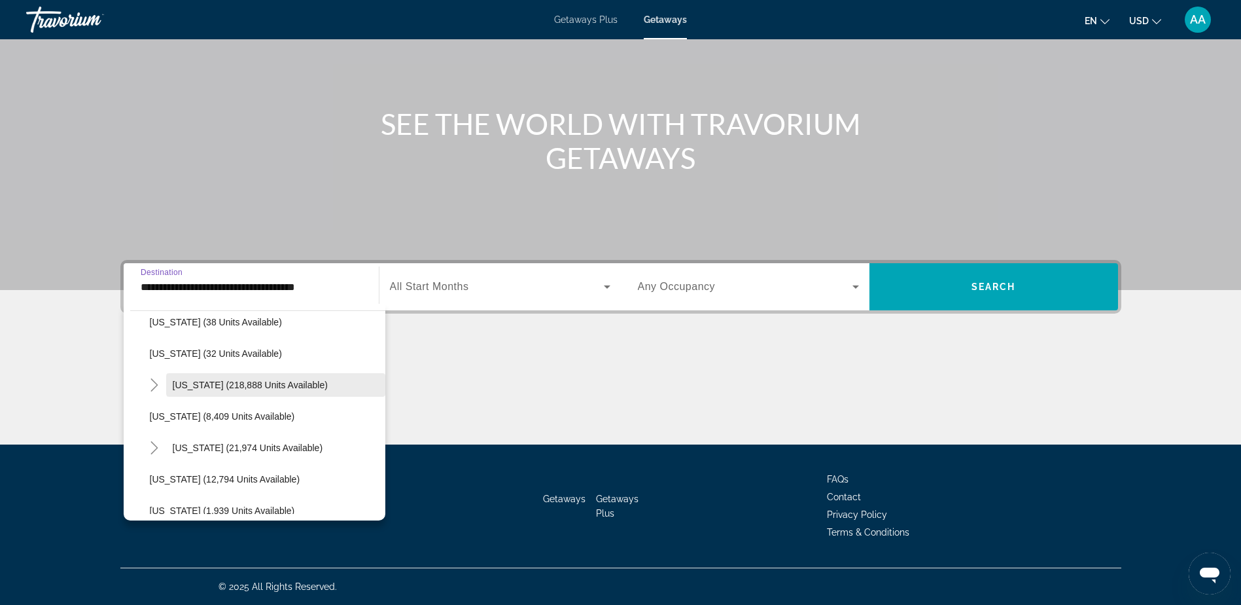
scroll to position [262, 0]
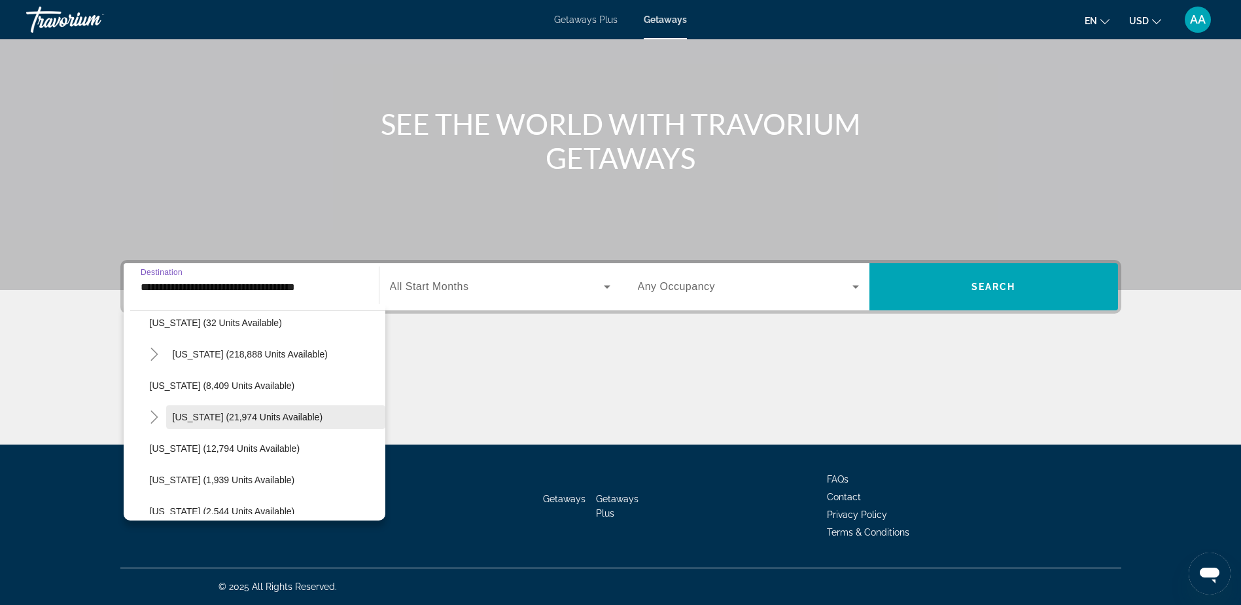
click at [218, 413] on span "[US_STATE] (21,974 units available)" at bounding box center [248, 417] width 151 height 10
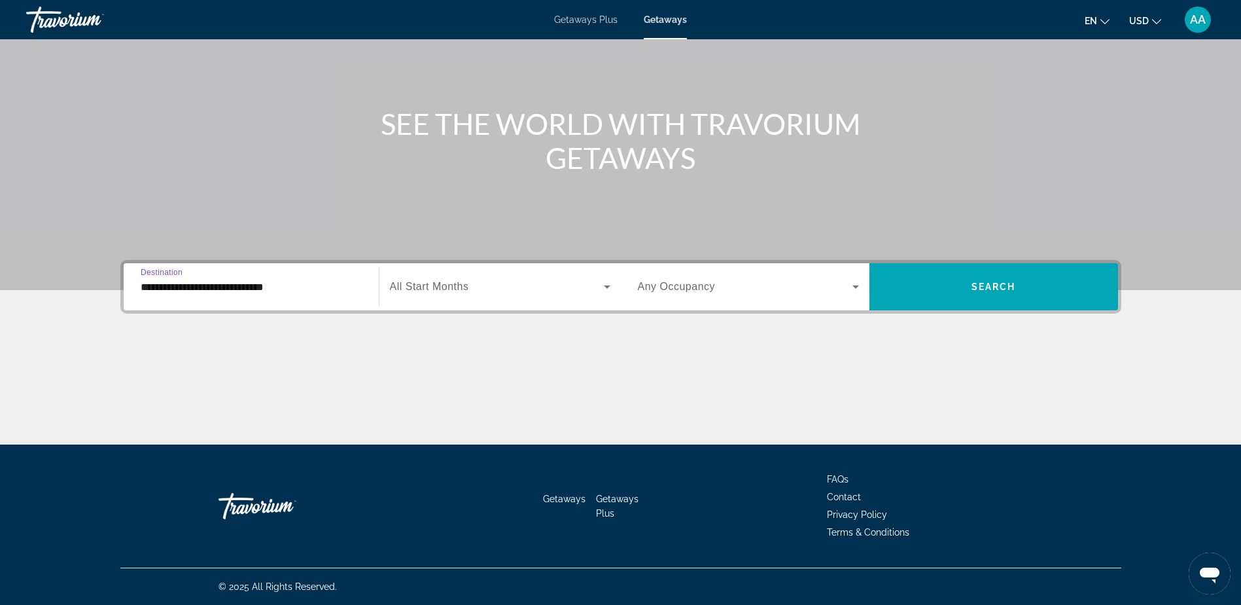
click at [229, 289] on input "**********" at bounding box center [251, 287] width 221 height 16
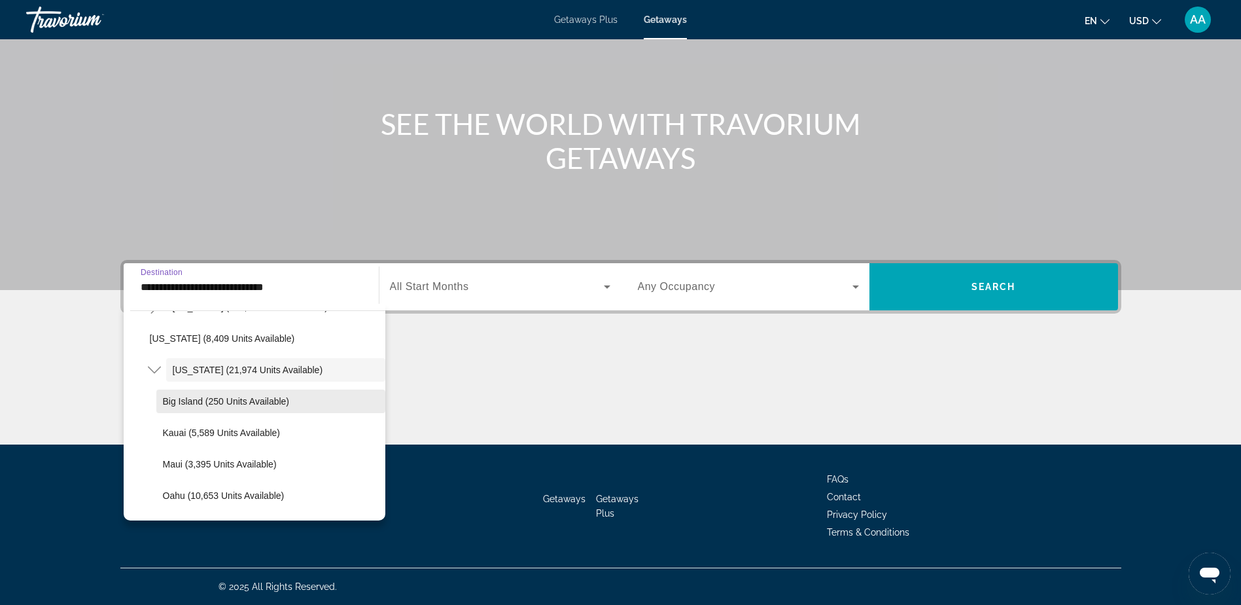
scroll to position [332, 0]
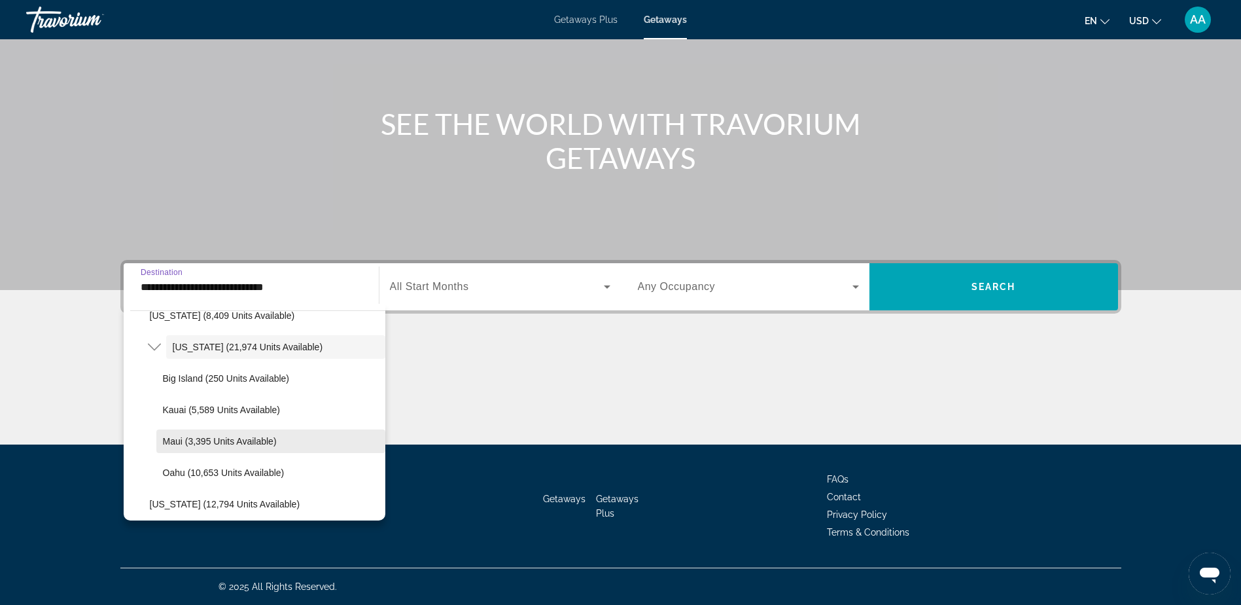
click at [211, 444] on span "Maui (3,395 units available)" at bounding box center [220, 441] width 114 height 10
type input "**********"
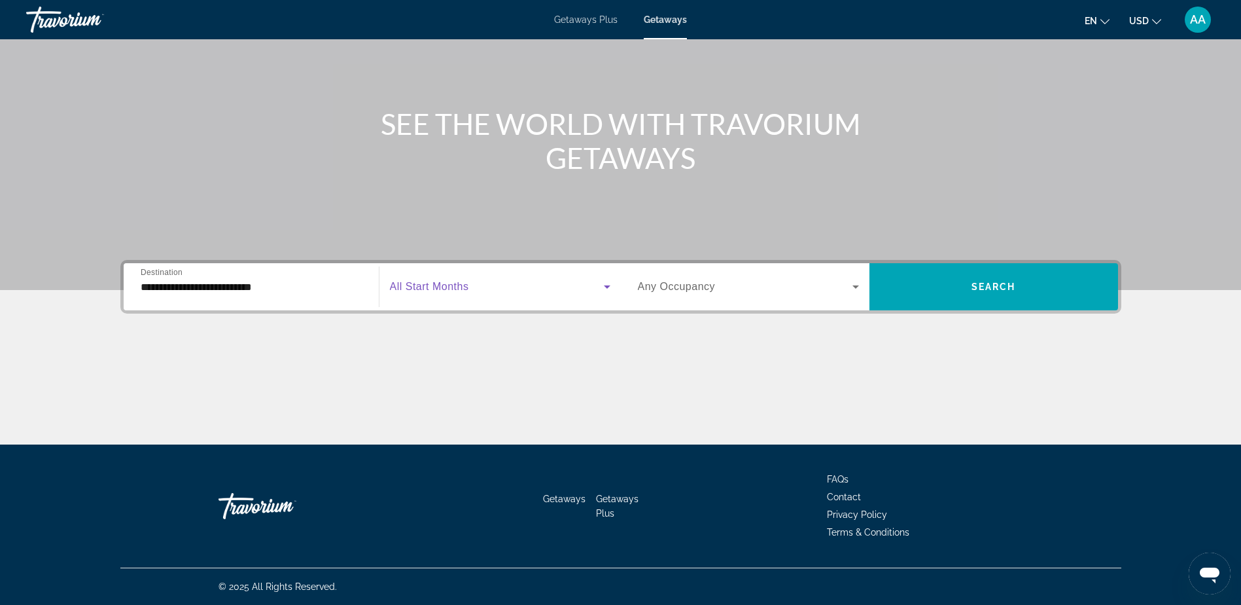
click at [533, 290] on span "Search widget" at bounding box center [497, 287] width 214 height 16
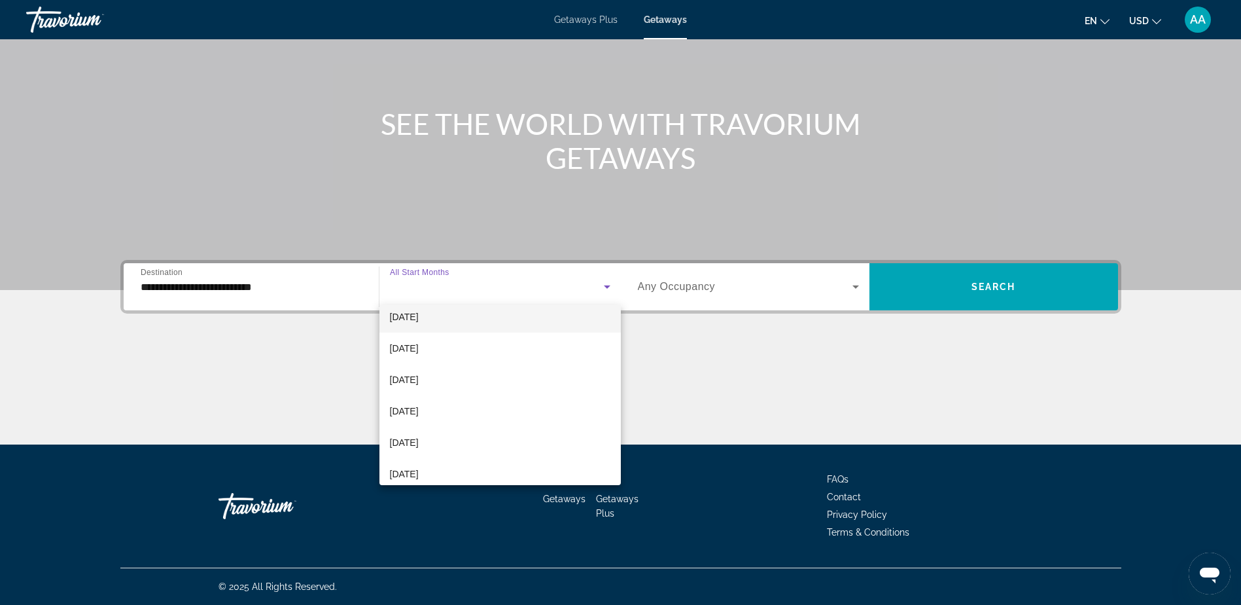
scroll to position [131, 0]
click at [410, 351] on span "[DATE]" at bounding box center [404, 352] width 29 height 16
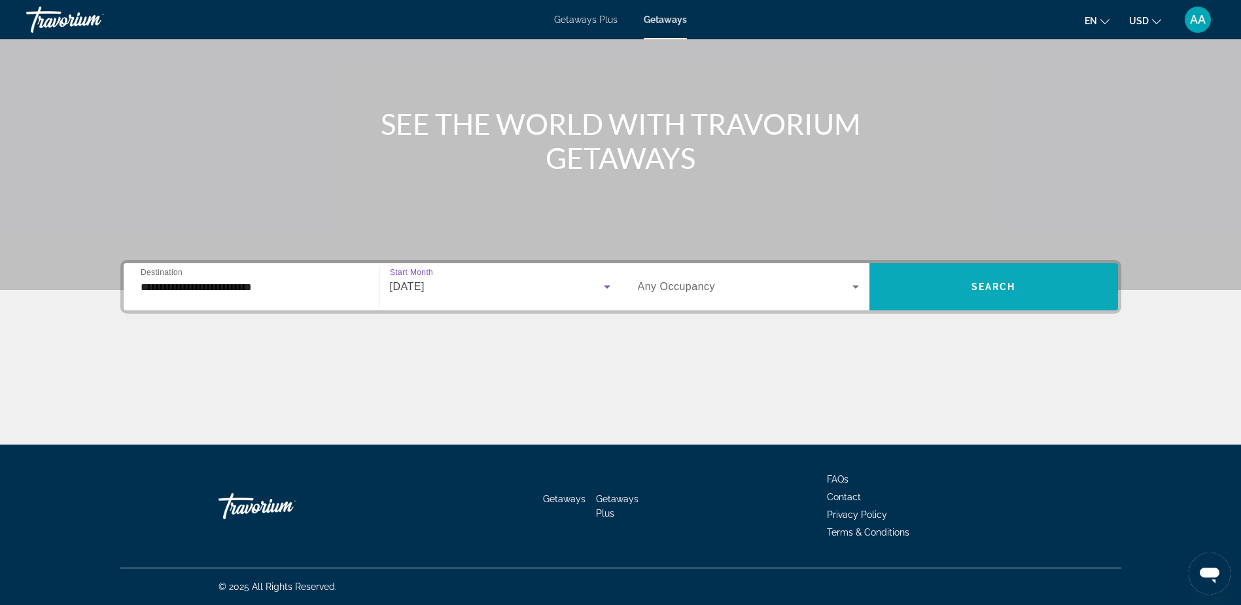
click at [980, 287] on span "Search" at bounding box center [994, 286] width 44 height 10
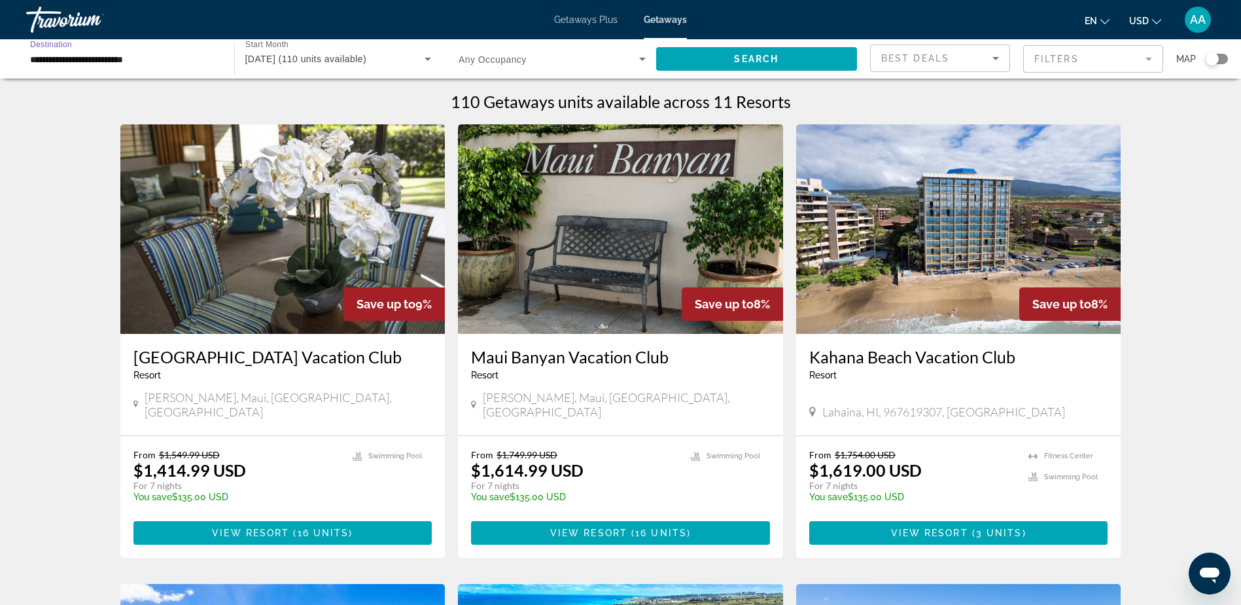
click at [122, 58] on input "**********" at bounding box center [123, 60] width 187 height 16
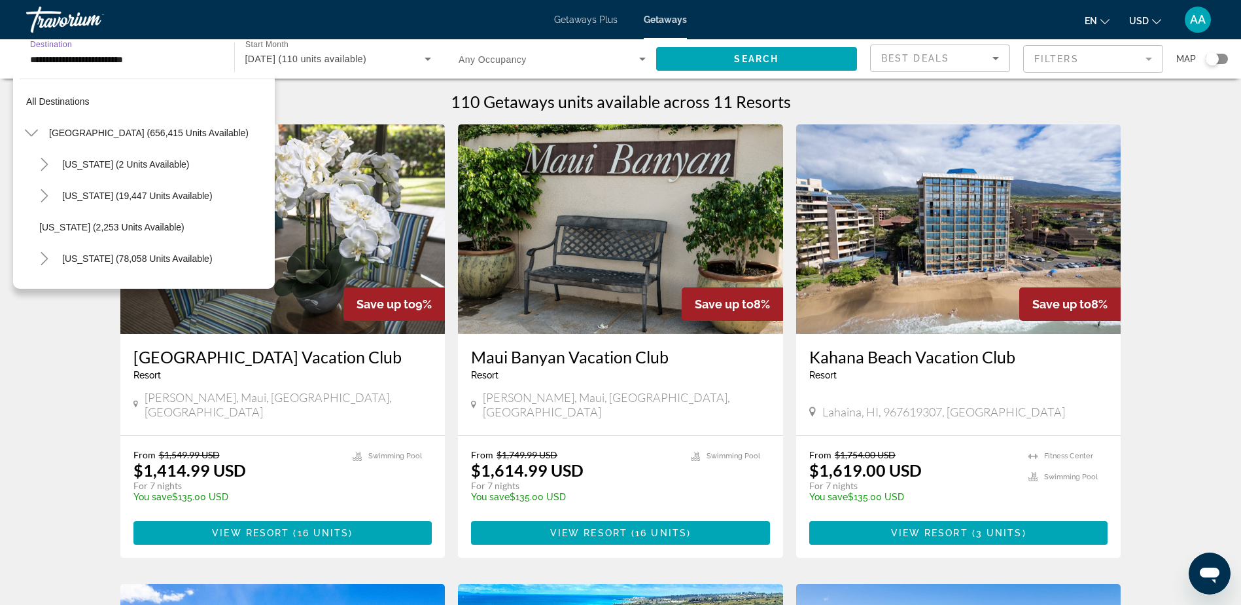
scroll to position [361, 0]
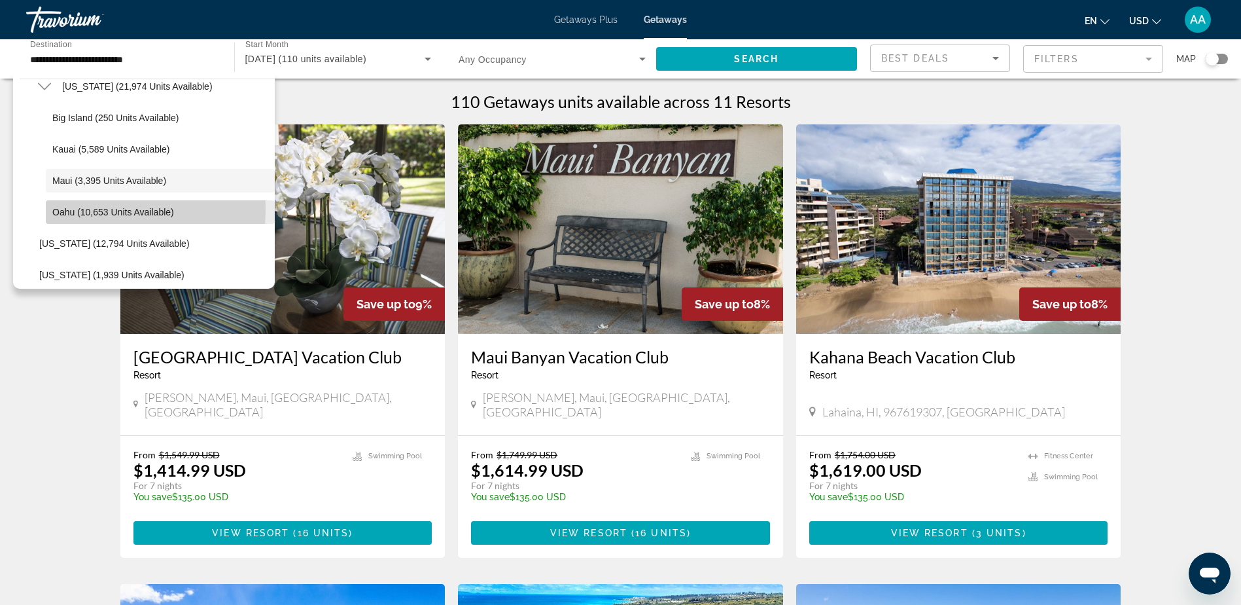
click at [91, 209] on span "Oahu (10,653 units available)" at bounding box center [113, 212] width 122 height 10
type input "**********"
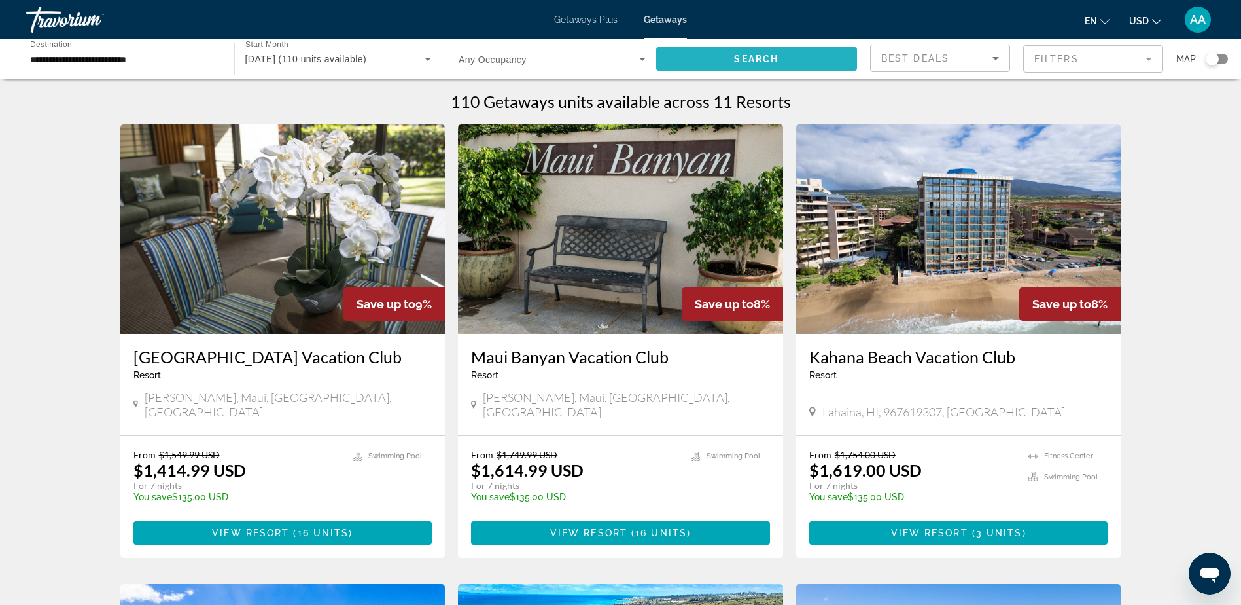
click at [768, 55] on span "Search" at bounding box center [756, 59] width 44 height 10
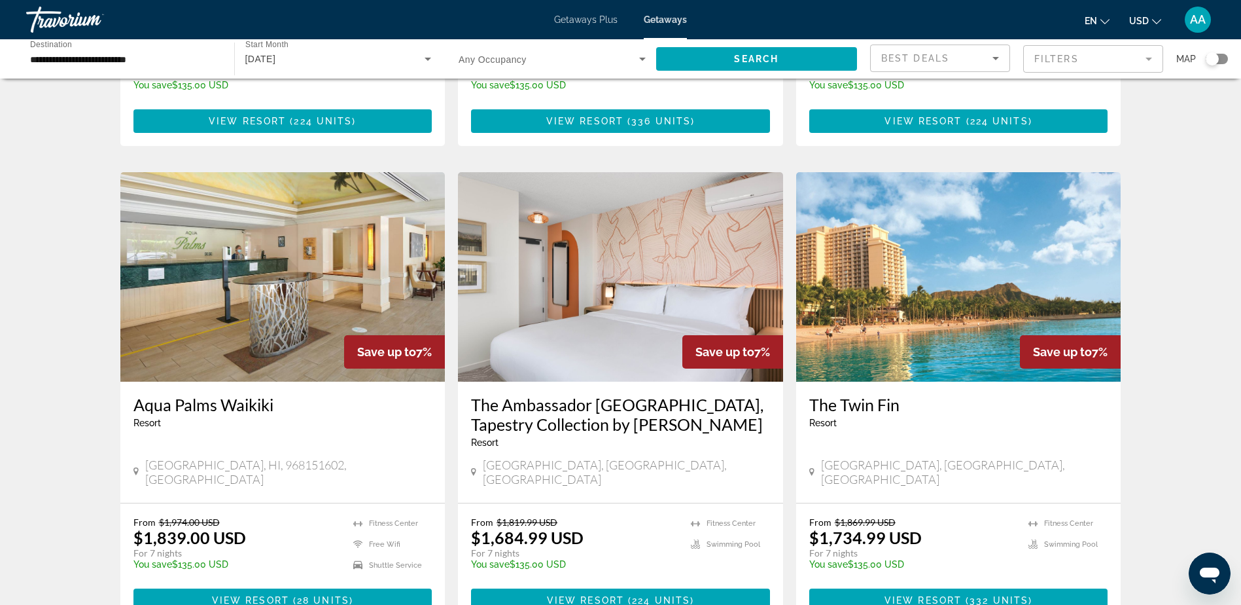
scroll to position [458, 0]
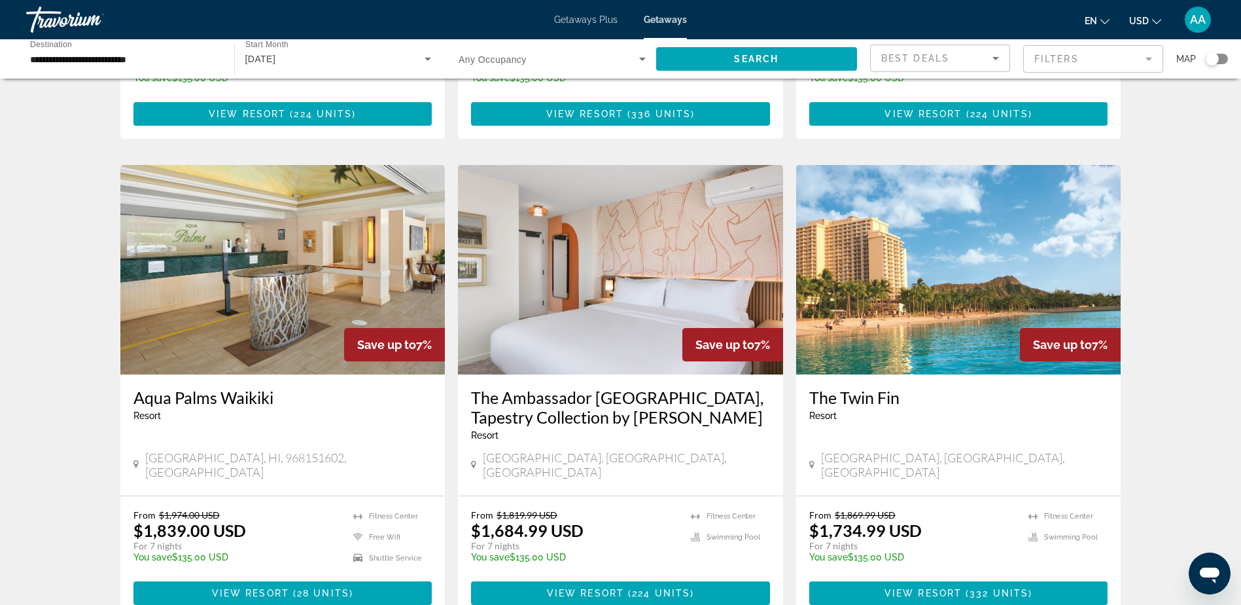
click at [959, 241] on img "Main content" at bounding box center [958, 269] width 325 height 209
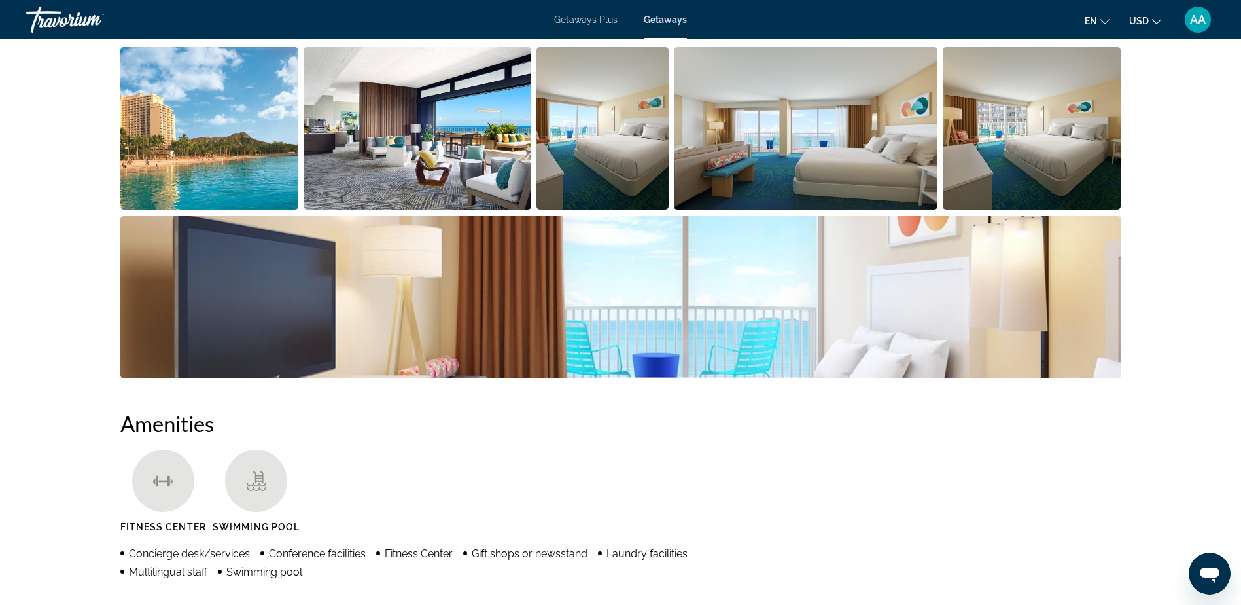
scroll to position [458, 0]
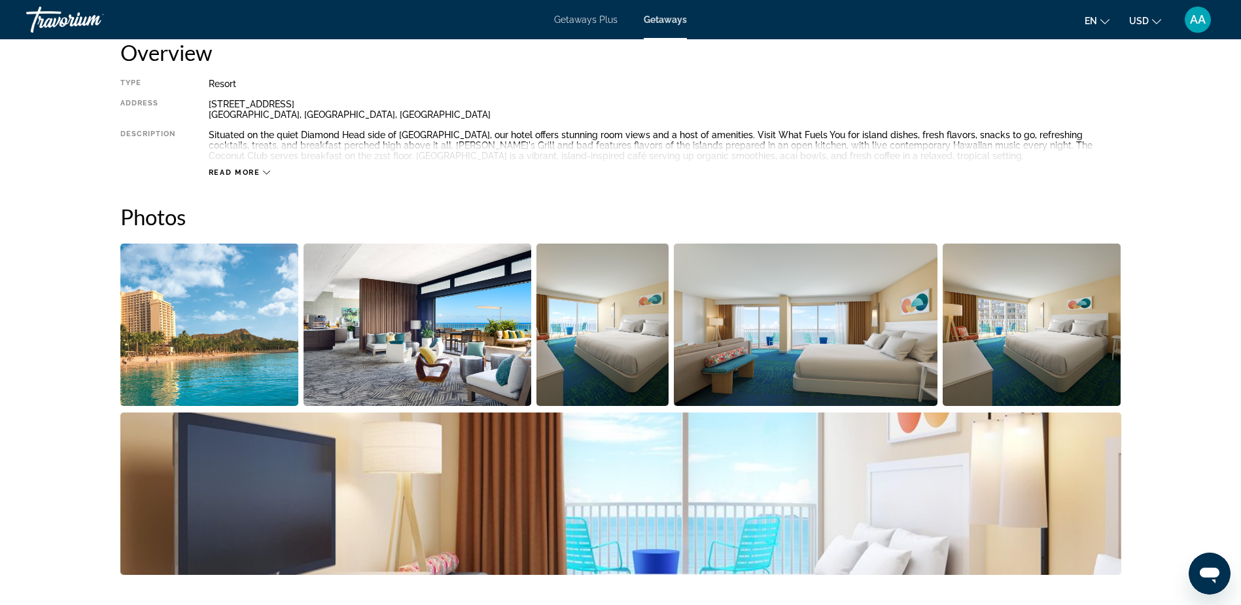
click at [209, 265] on img "Open full-screen image slider" at bounding box center [209, 324] width 179 height 162
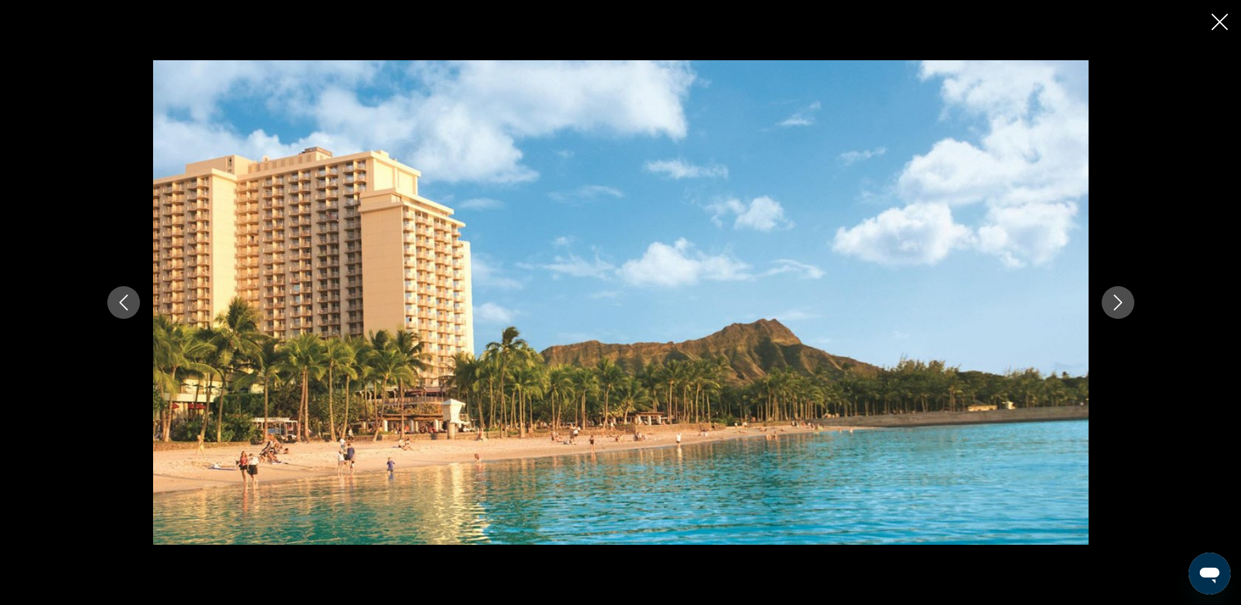
click at [1120, 306] on icon "Next image" at bounding box center [1119, 302] width 16 height 16
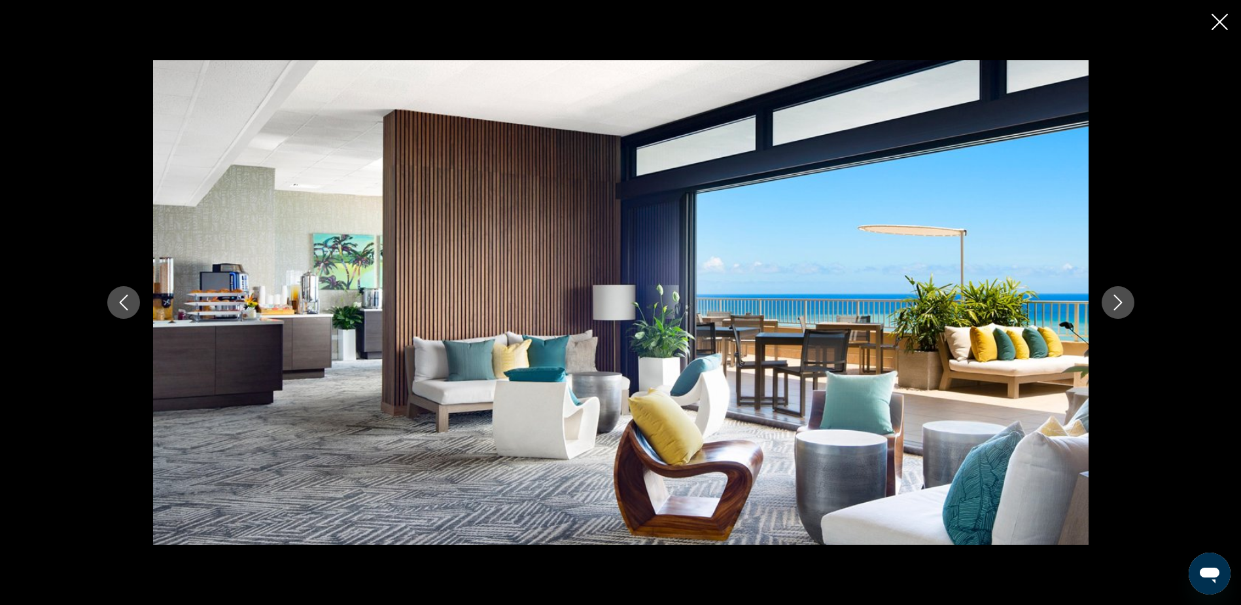
click at [1120, 306] on icon "Next image" at bounding box center [1119, 302] width 16 height 16
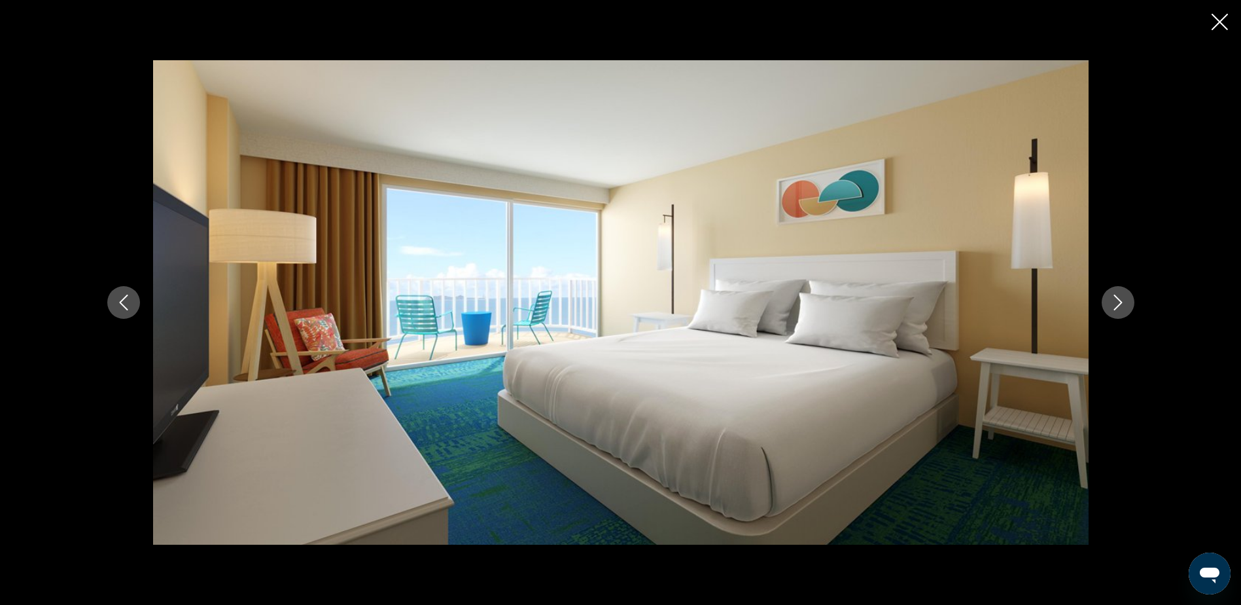
click at [1120, 306] on icon "Next image" at bounding box center [1119, 302] width 16 height 16
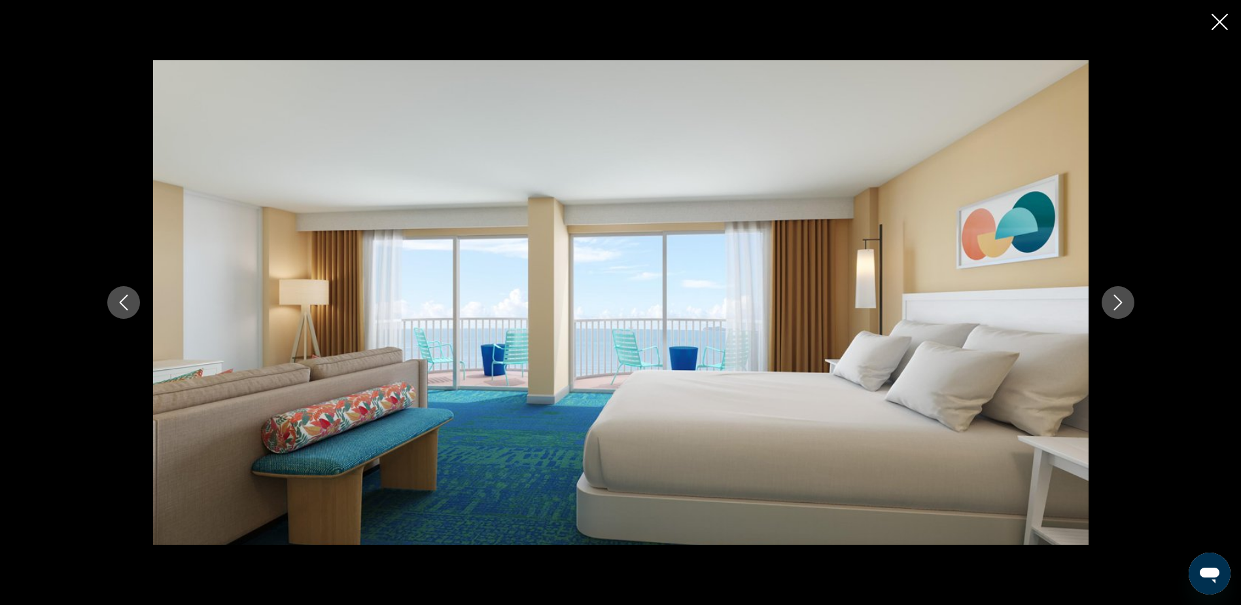
click at [1120, 306] on icon "Next image" at bounding box center [1119, 302] width 16 height 16
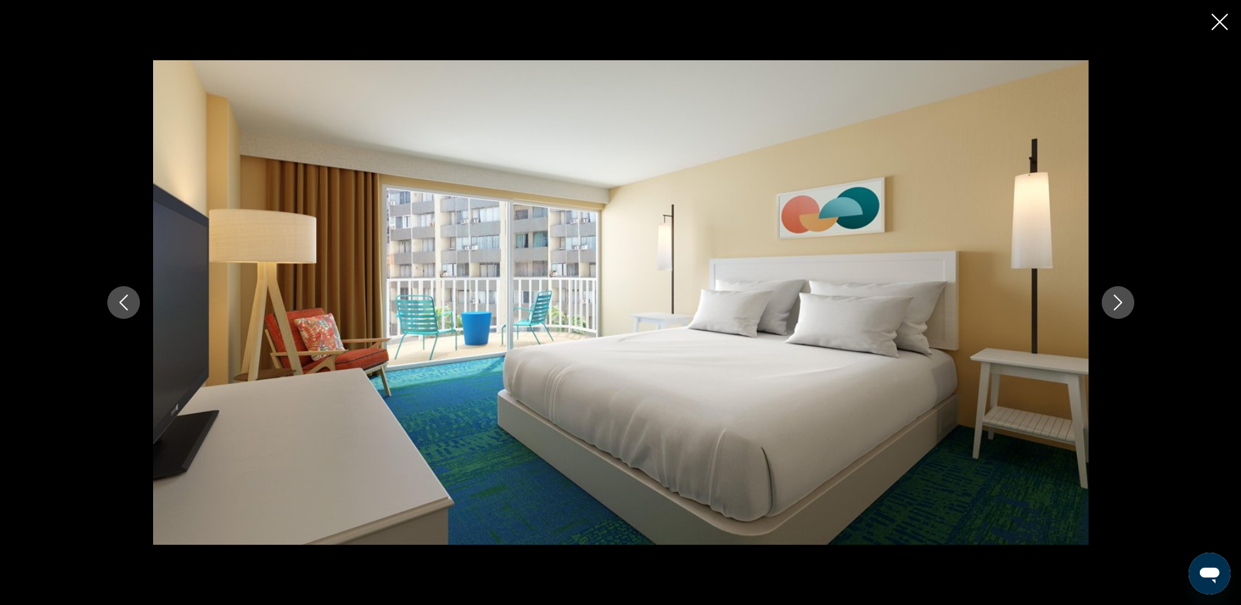
click at [1120, 306] on icon "Next image" at bounding box center [1119, 302] width 16 height 16
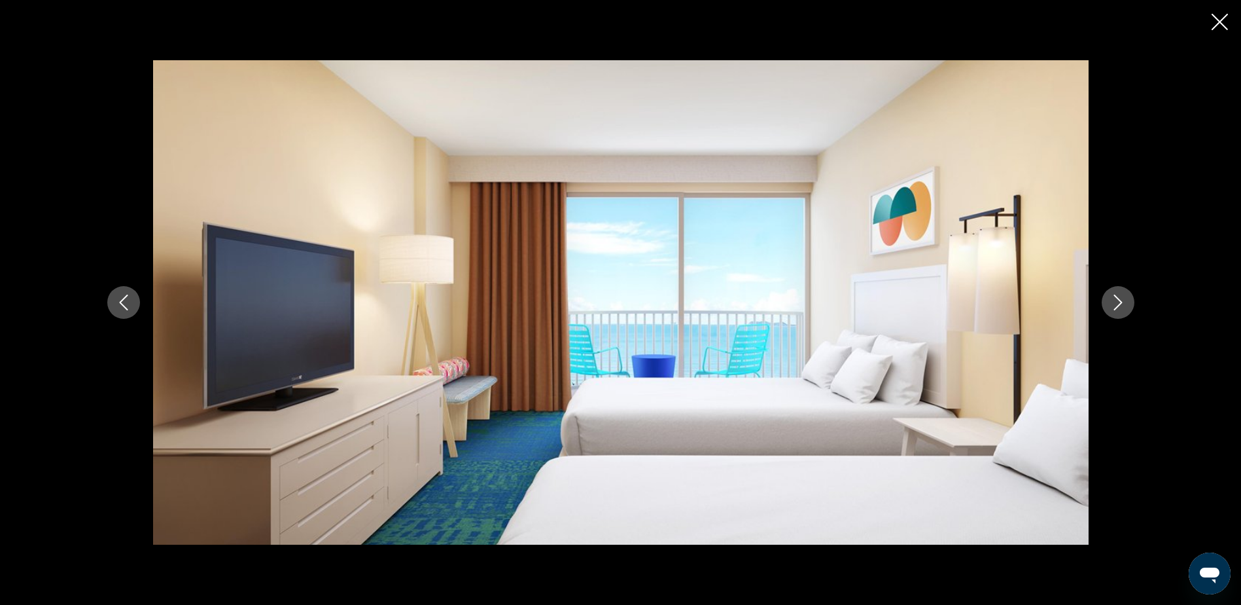
click at [1120, 306] on icon "Next image" at bounding box center [1119, 302] width 16 height 16
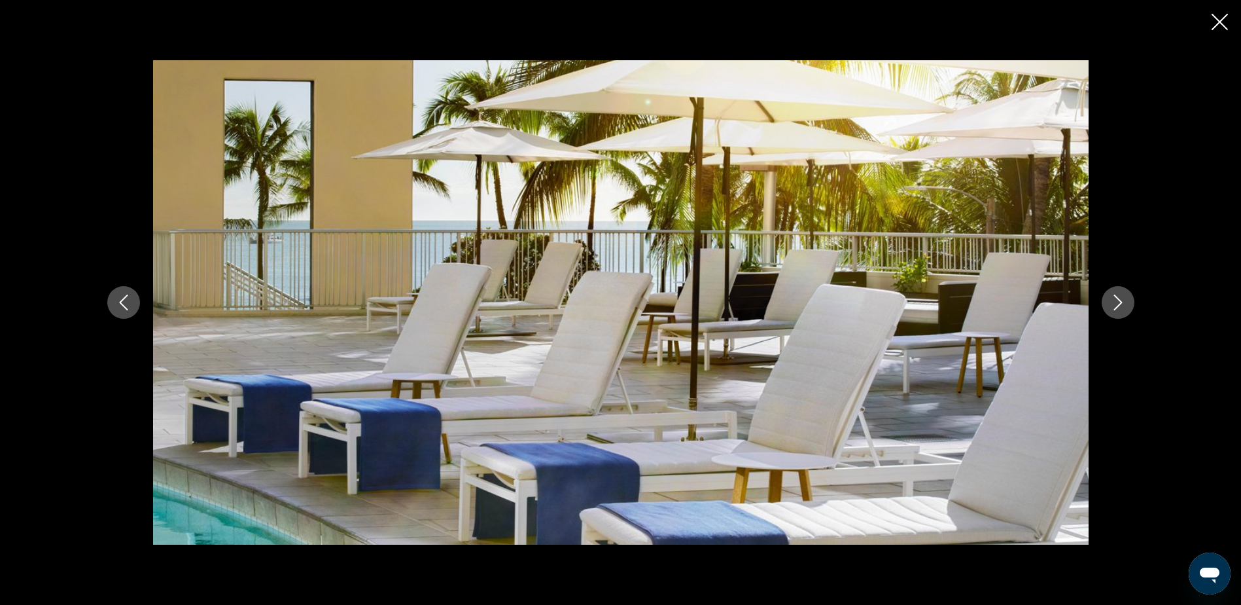
click at [1120, 306] on icon "Next image" at bounding box center [1119, 302] width 16 height 16
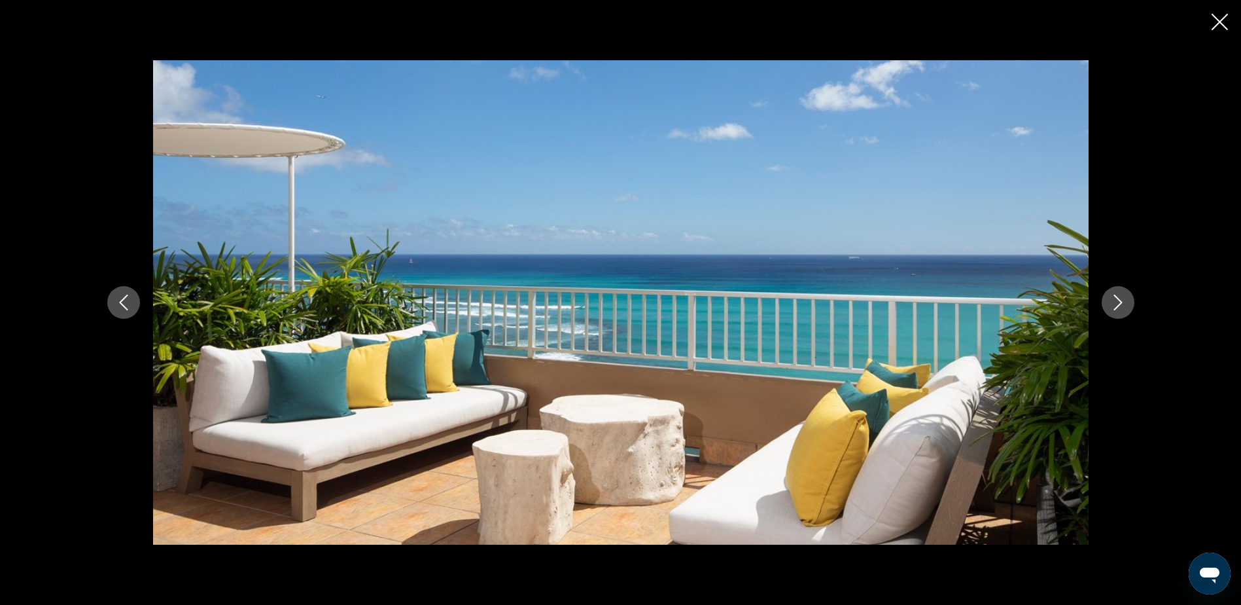
click at [1120, 306] on icon "Next image" at bounding box center [1119, 302] width 16 height 16
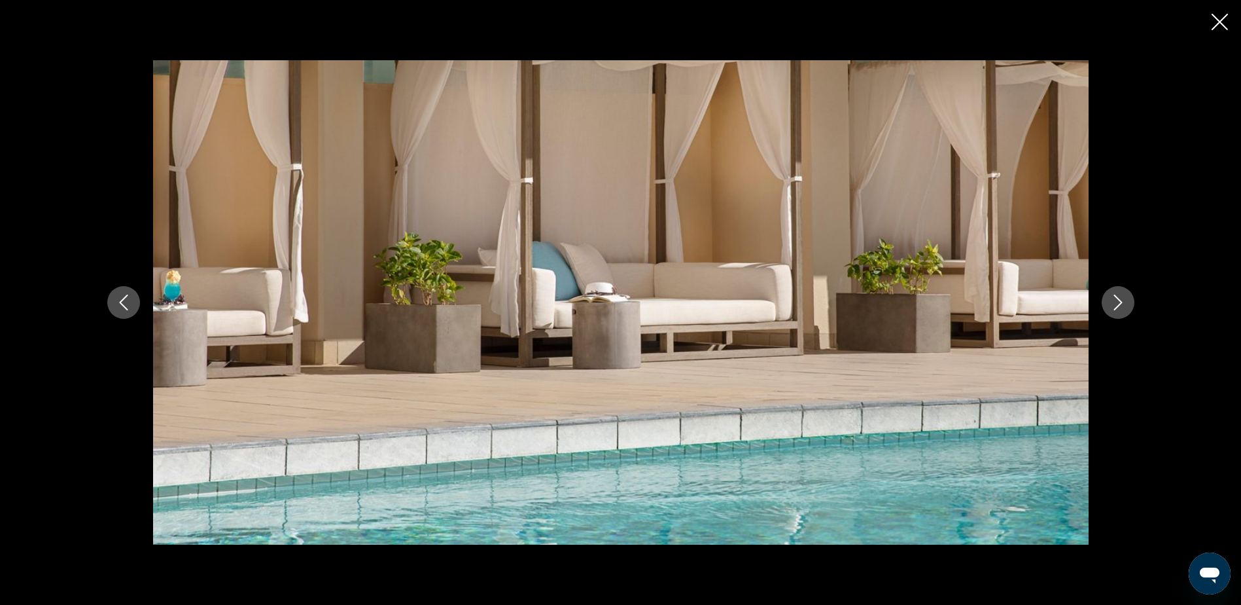
click at [1220, 22] on icon "Close slideshow" at bounding box center [1220, 22] width 16 height 16
